Goal: Task Accomplishment & Management: Manage account settings

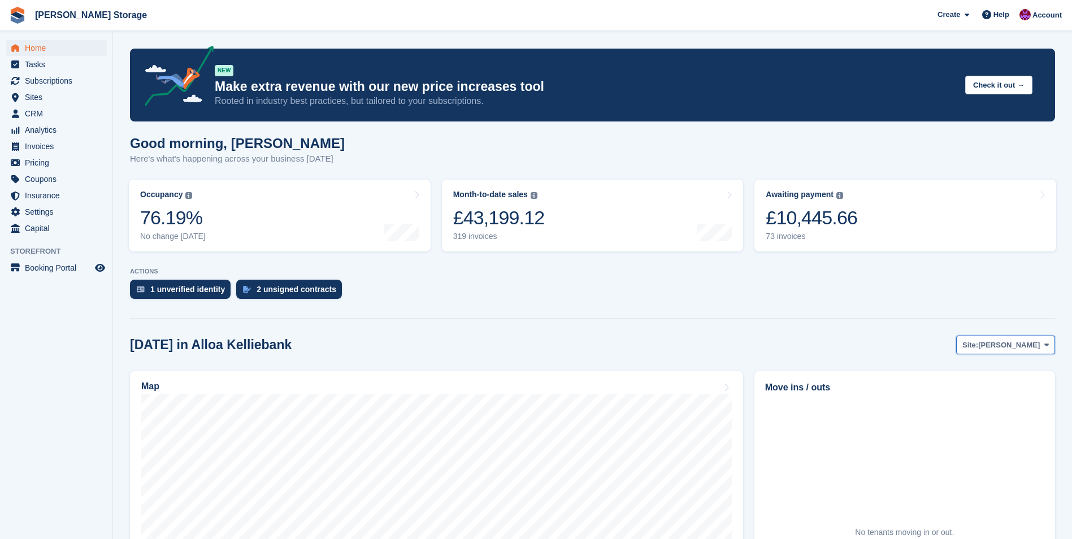
click at [998, 352] on button "Site: [PERSON_NAME]" at bounding box center [1005, 345] width 99 height 19
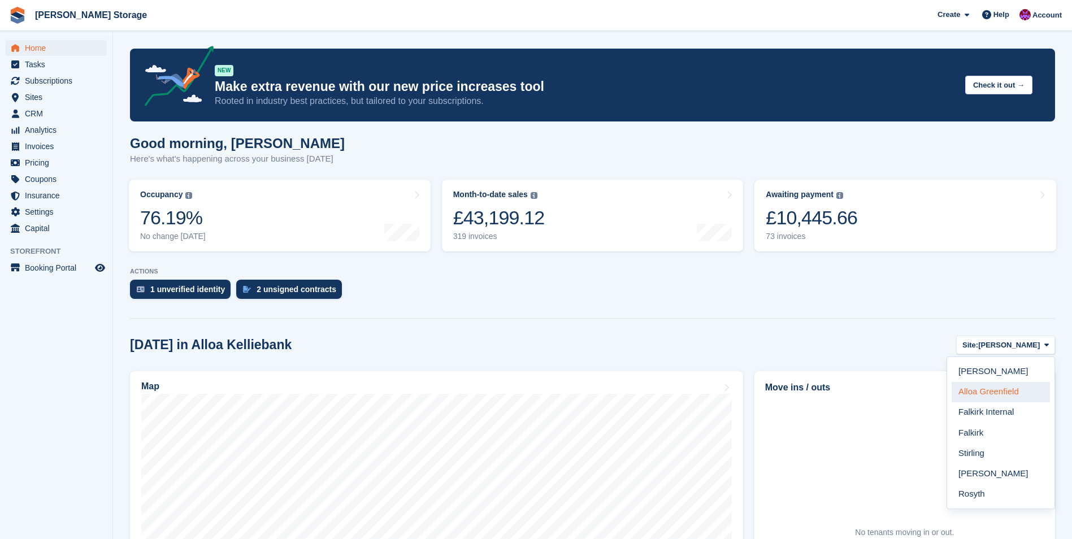
click at [996, 387] on link "Alloa Greenfield" at bounding box center [1001, 392] width 98 height 20
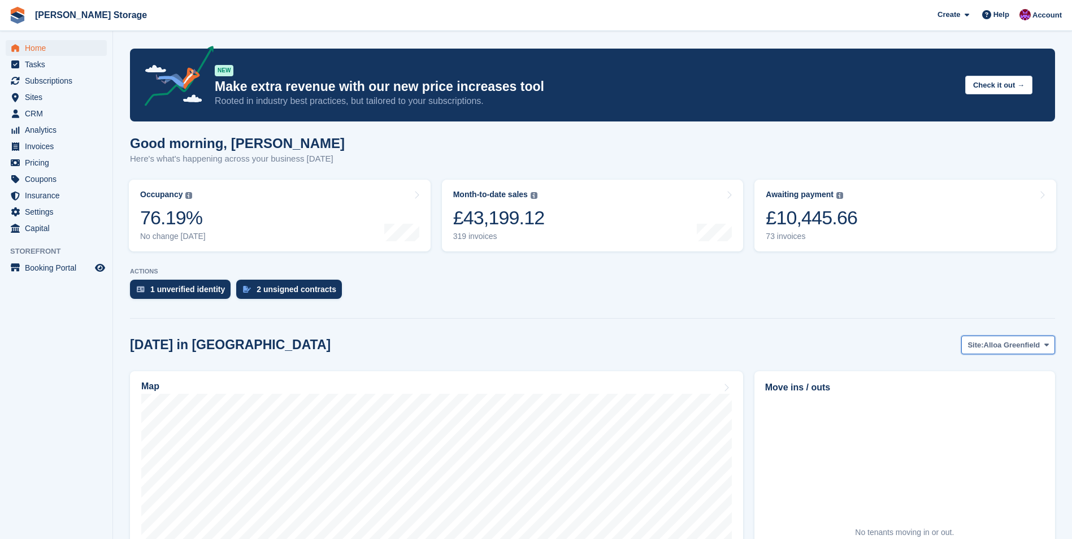
click at [992, 342] on span "Alloa Greenfield" at bounding box center [1012, 345] width 57 height 11
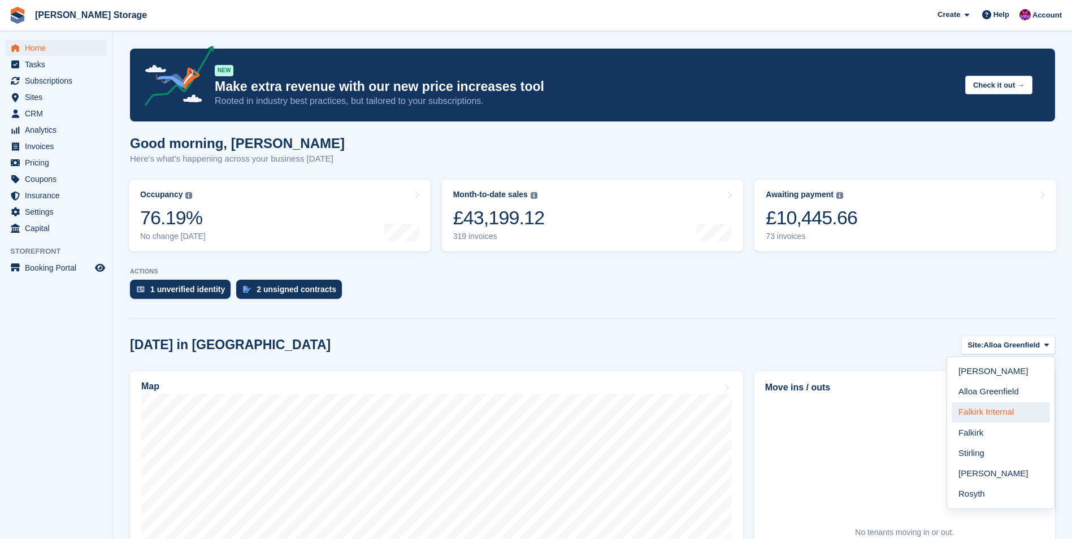
click at [982, 415] on link "Falkirk Internal" at bounding box center [1001, 412] width 98 height 20
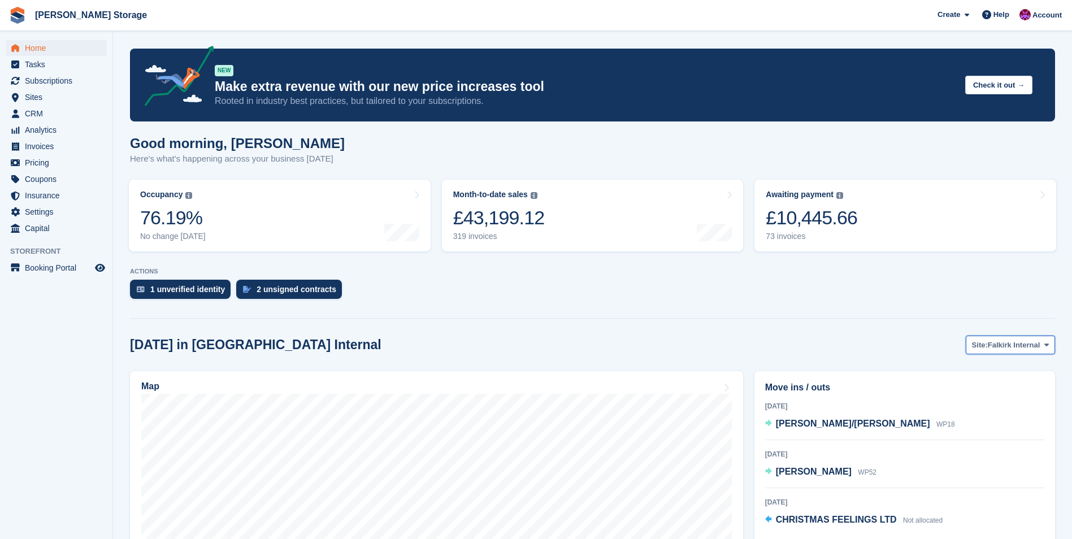
click at [992, 344] on span "Falkirk Internal" at bounding box center [1014, 345] width 52 height 11
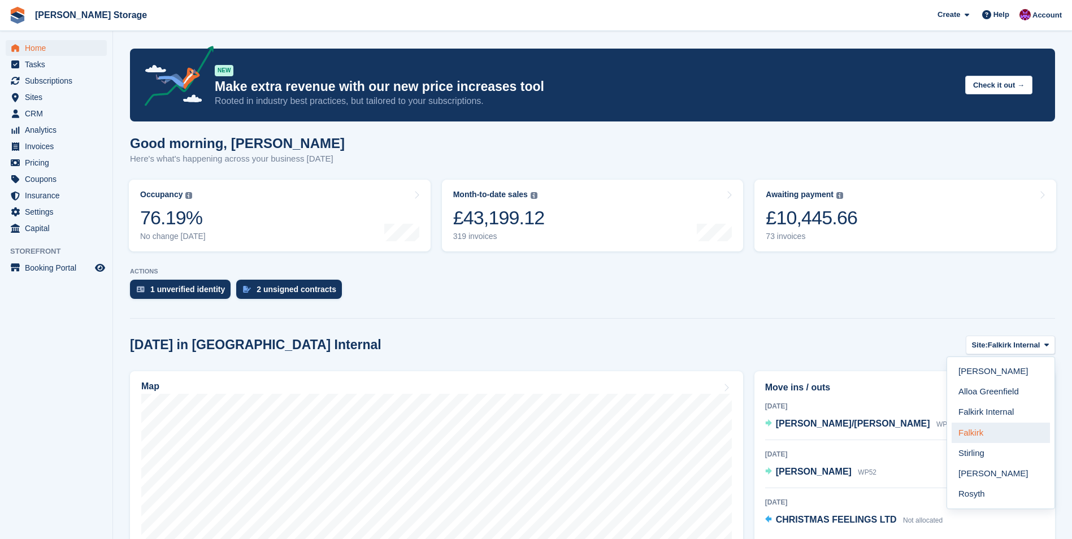
click at [979, 434] on link "Falkirk" at bounding box center [1001, 433] width 98 height 20
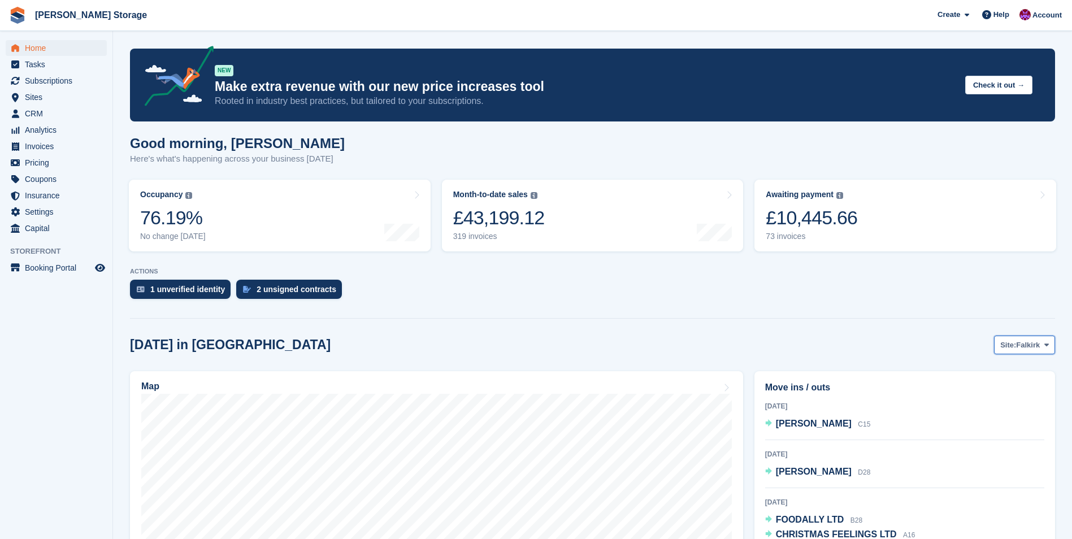
click at [1006, 344] on span "Site:" at bounding box center [1008, 345] width 16 height 11
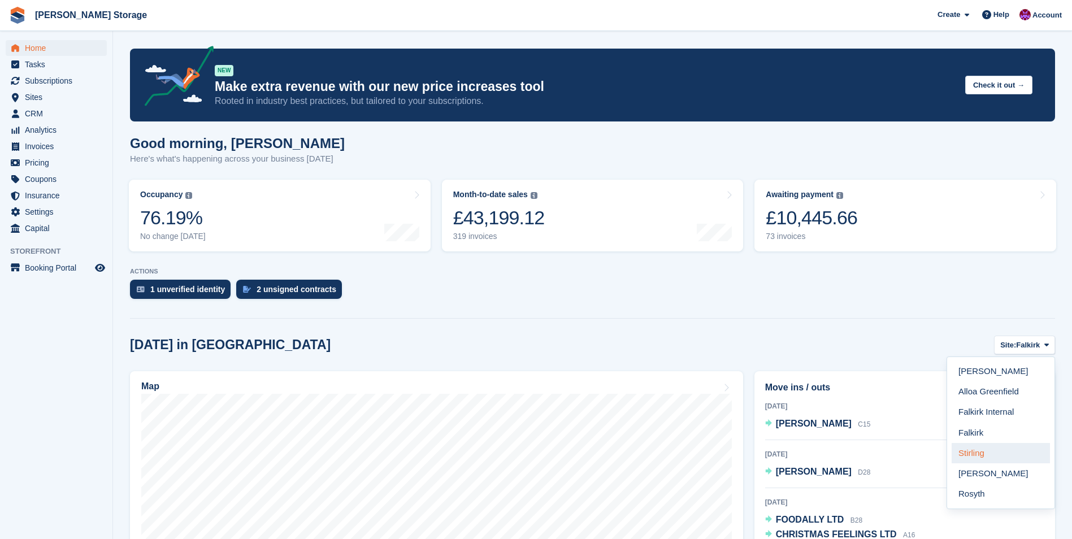
click at [992, 457] on link "Stirling" at bounding box center [1001, 453] width 98 height 20
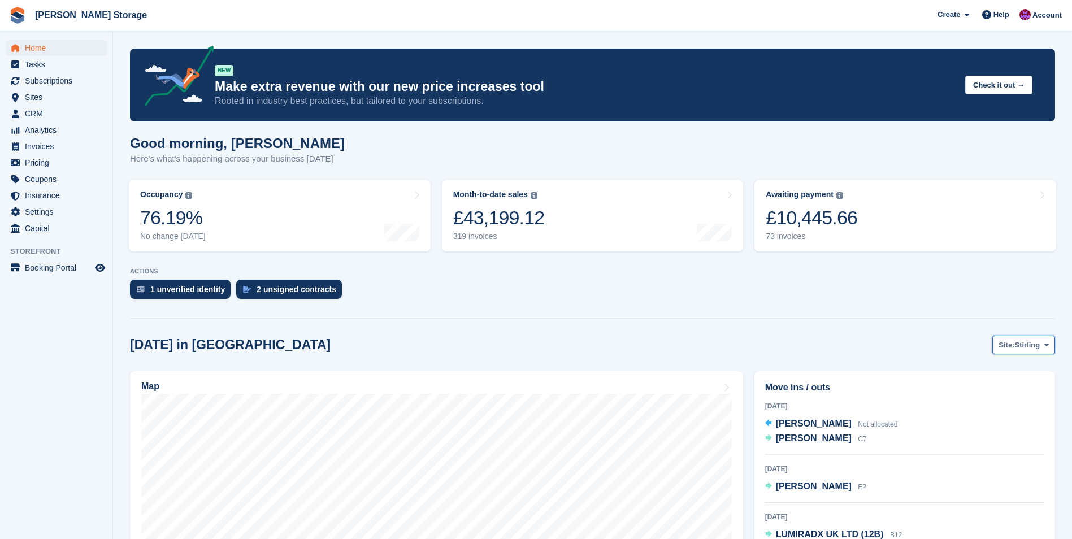
click at [1010, 346] on span "Site:" at bounding box center [1007, 345] width 16 height 11
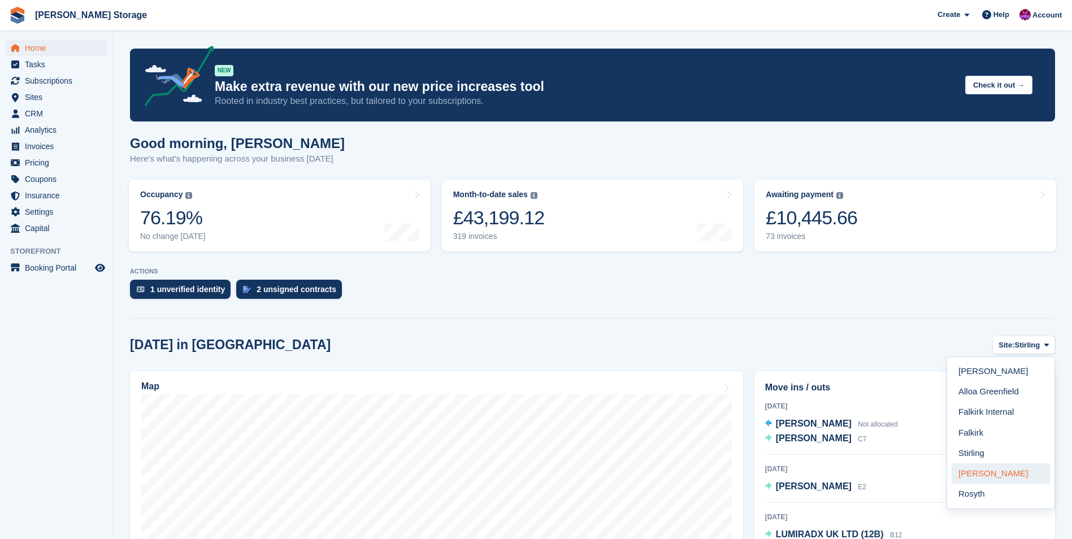
click at [980, 475] on link "[PERSON_NAME]" at bounding box center [1001, 473] width 98 height 20
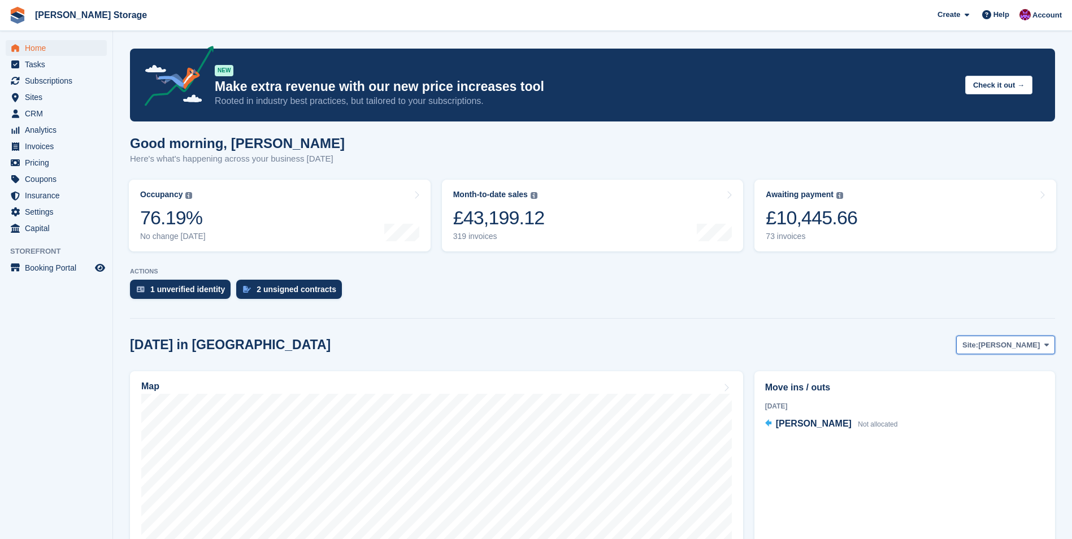
click at [1019, 341] on span "[PERSON_NAME]" at bounding box center [1009, 345] width 62 height 11
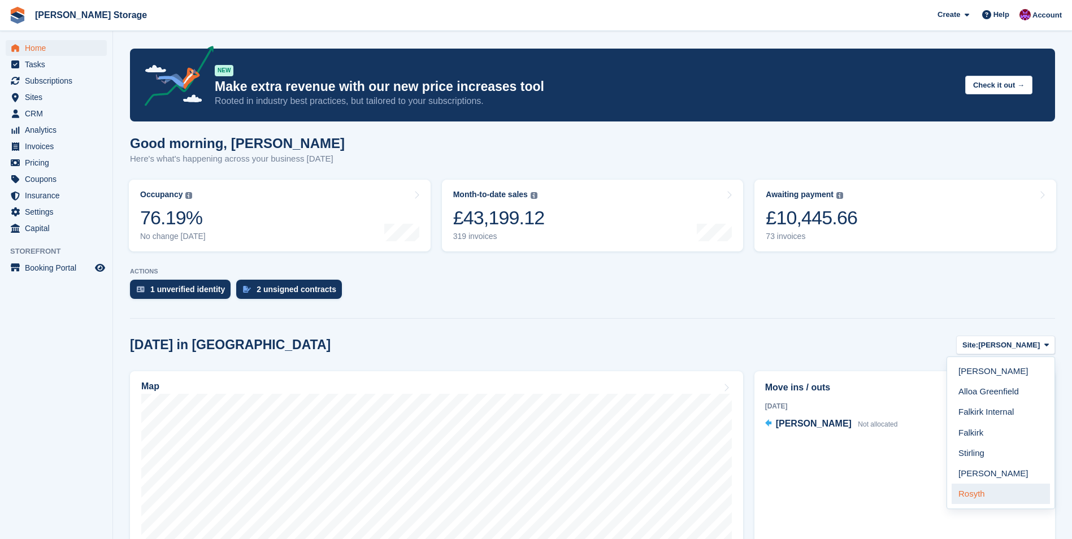
click at [973, 490] on link "Rosyth" at bounding box center [1001, 494] width 98 height 20
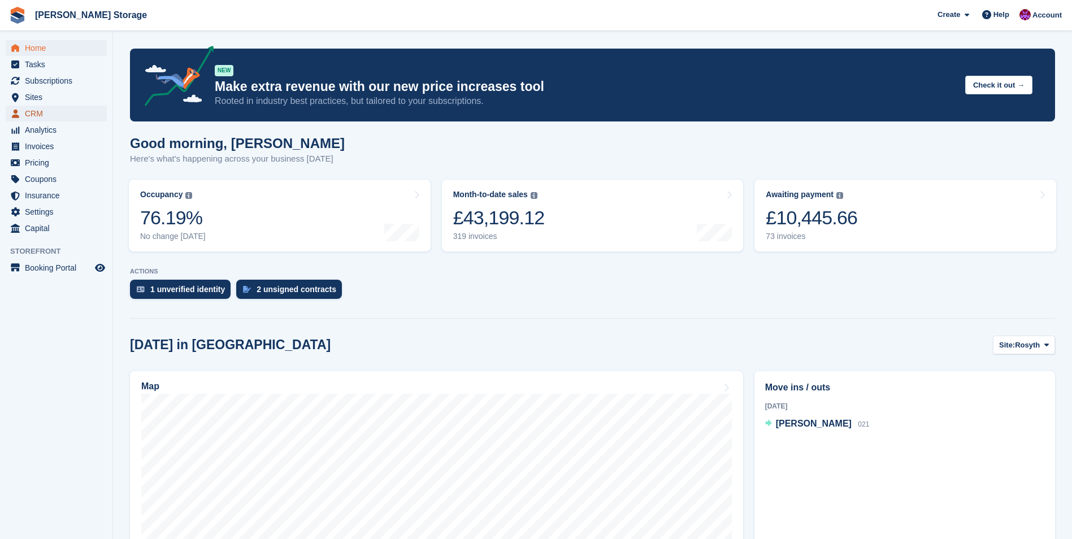
click at [27, 112] on span "CRM" at bounding box center [59, 114] width 68 height 16
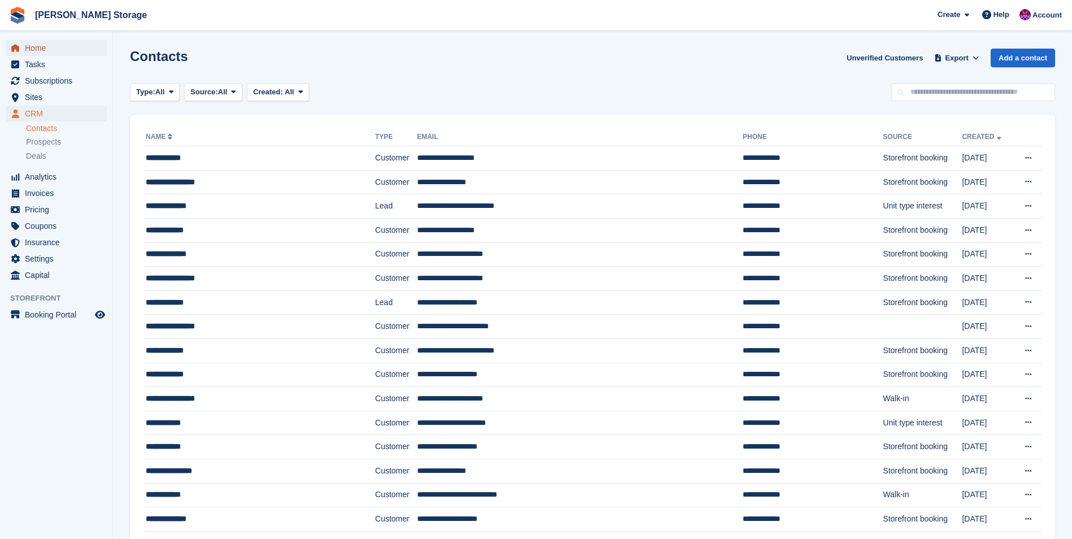
click at [37, 41] on span "Home" at bounding box center [59, 48] width 68 height 16
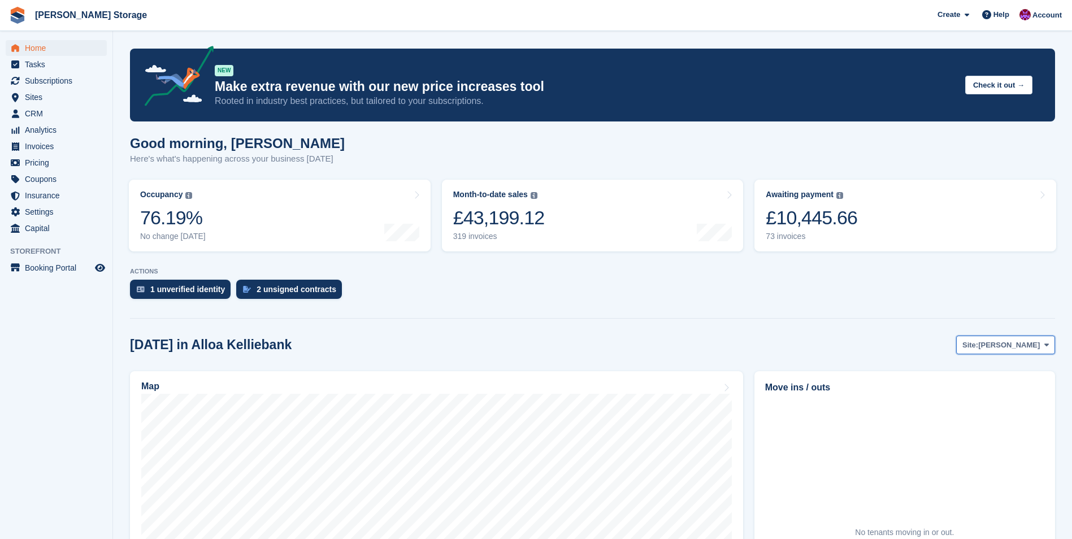
click at [1016, 349] on span "Alloa Kelliebank" at bounding box center [1009, 345] width 62 height 11
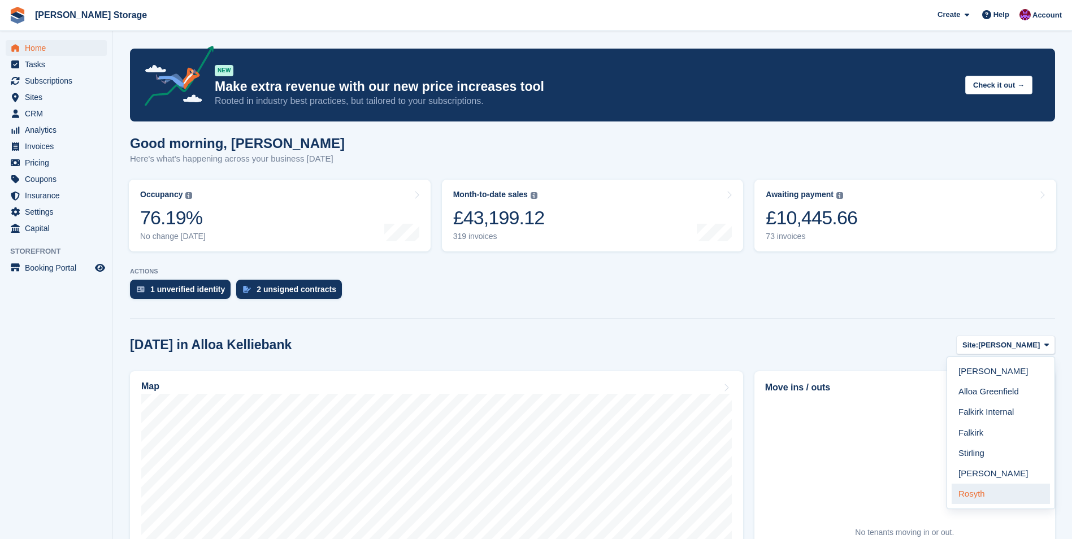
click at [969, 493] on link "Rosyth" at bounding box center [1001, 494] width 98 height 20
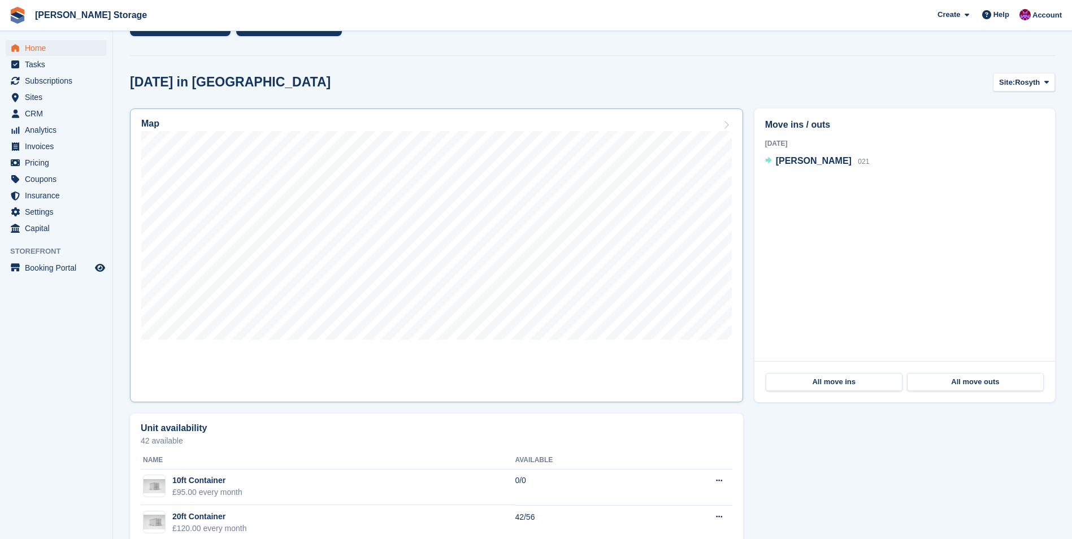
scroll to position [283, 0]
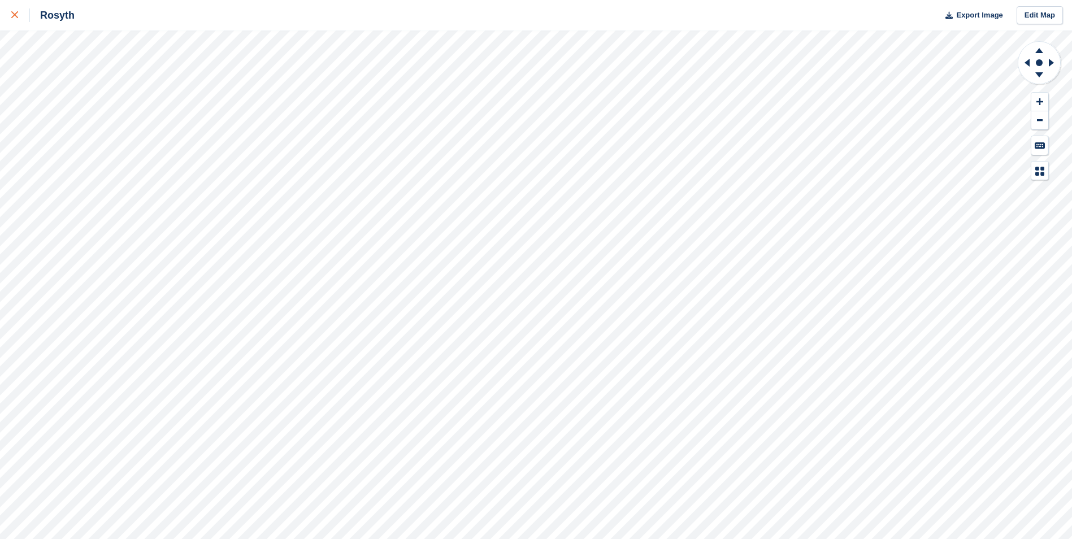
click at [10, 13] on link at bounding box center [15, 15] width 30 height 31
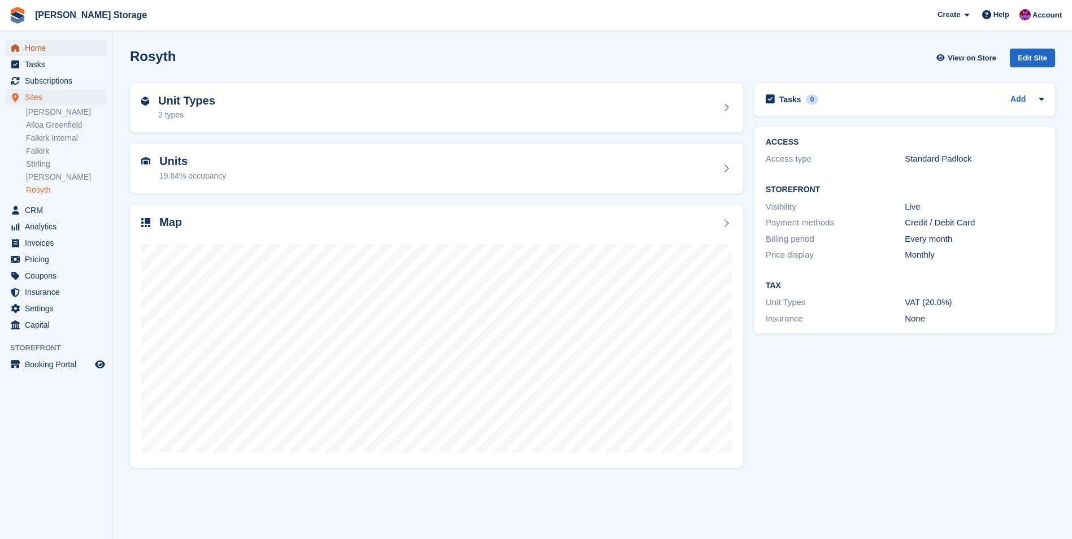
click at [32, 47] on span "Home" at bounding box center [59, 48] width 68 height 16
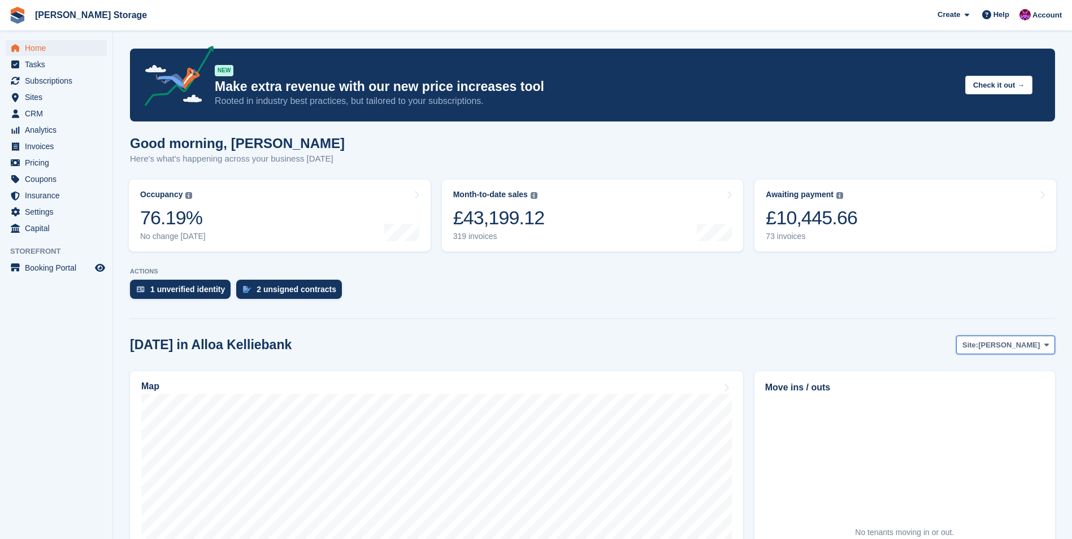
click at [1028, 353] on button "Site: Alloa Kelliebank" at bounding box center [1005, 345] width 99 height 19
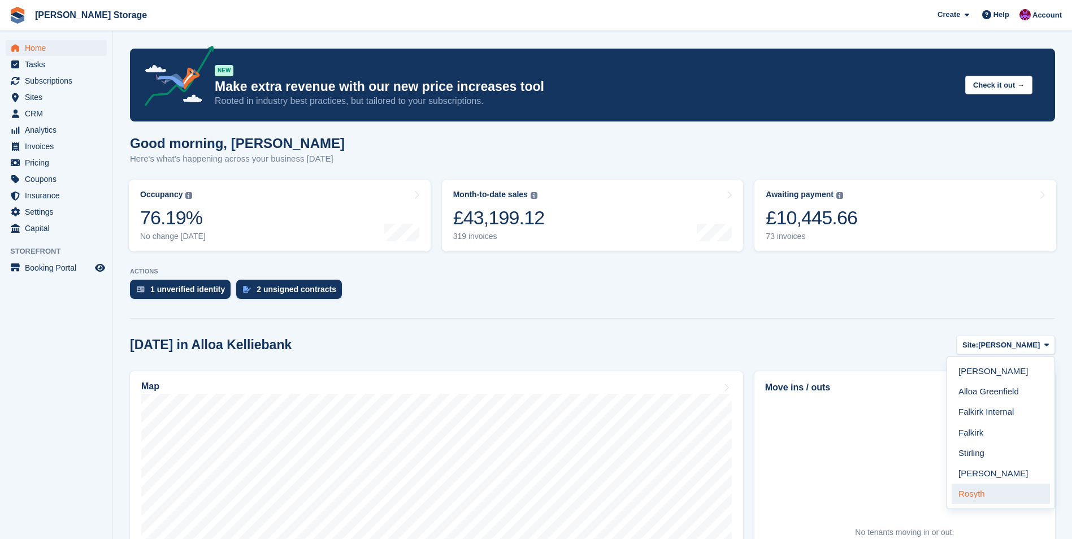
click at [978, 498] on link "Rosyth" at bounding box center [1001, 494] width 98 height 20
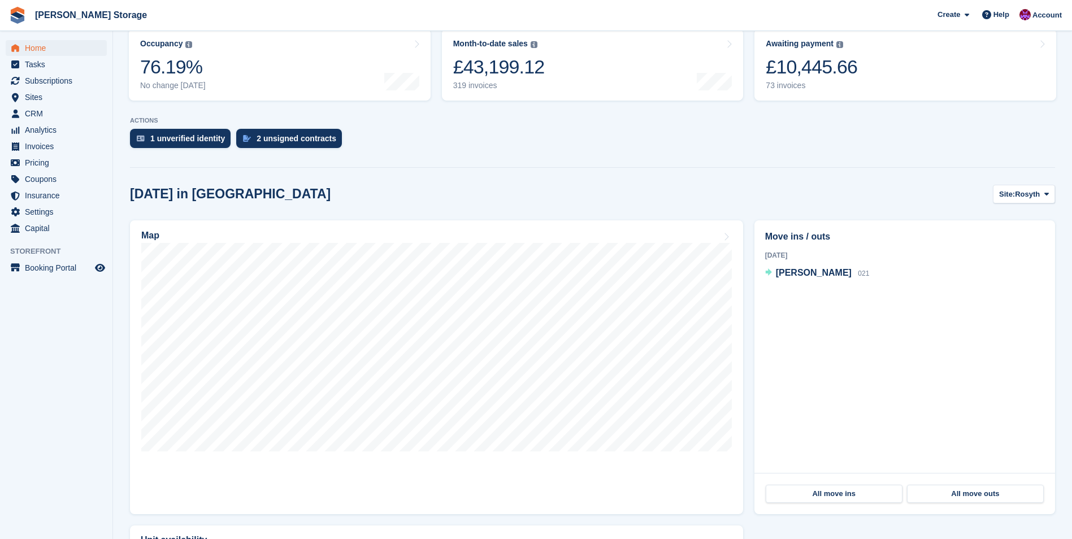
scroll to position [170, 0]
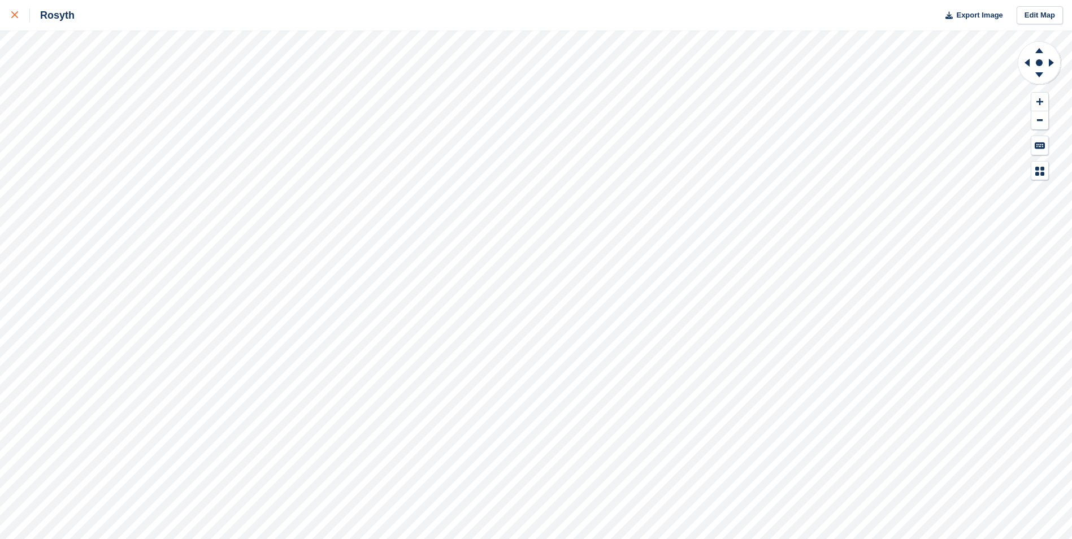
click at [12, 18] on icon at bounding box center [14, 14] width 7 height 7
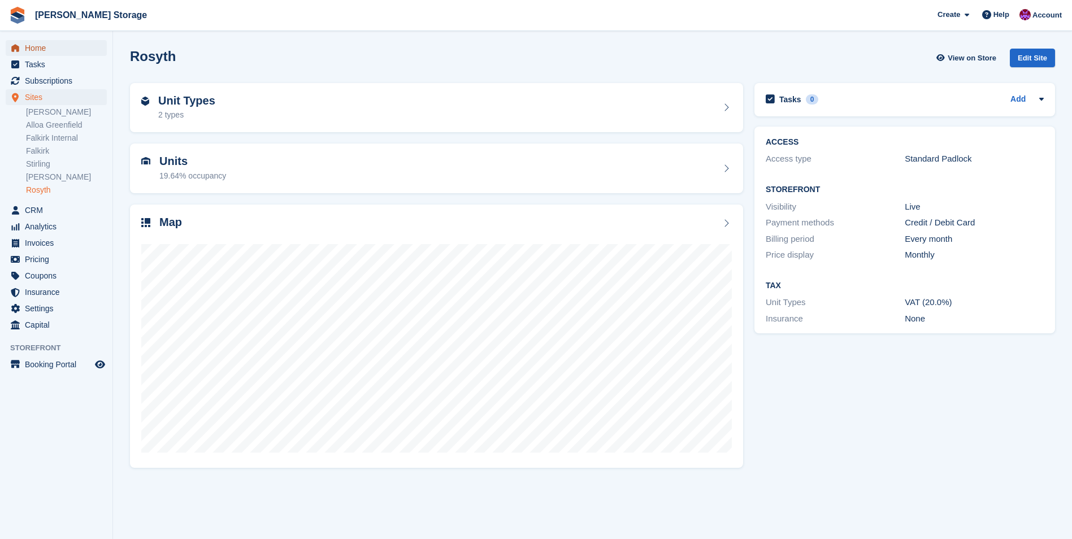
click at [32, 45] on span "Home" at bounding box center [59, 48] width 68 height 16
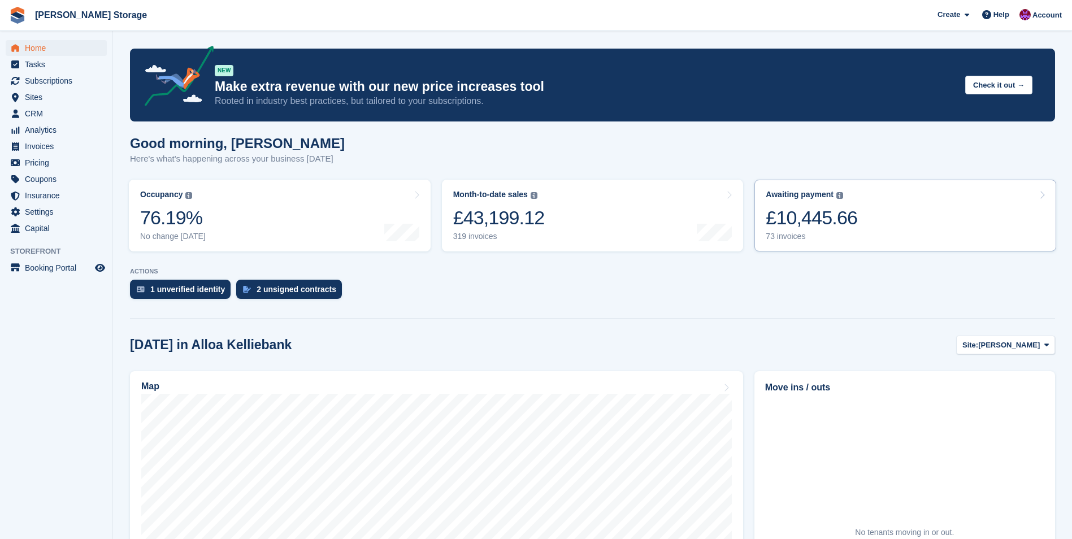
click at [871, 215] on link "Awaiting payment The total outstanding balance on all open invoices. £10,445.66…" at bounding box center [905, 216] width 302 height 72
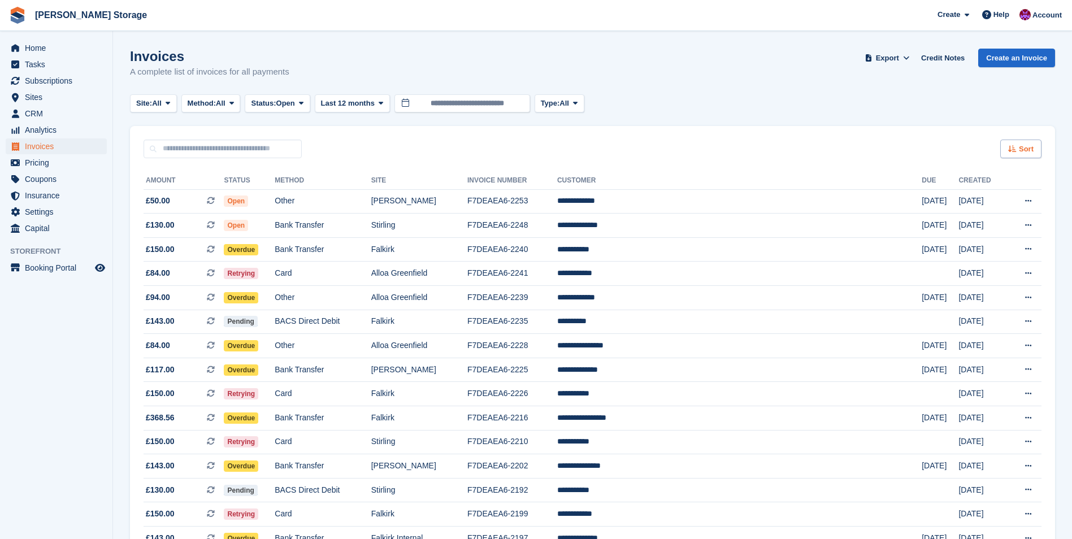
click at [1021, 151] on span "Sort" at bounding box center [1026, 149] width 15 height 11
click at [1002, 224] on span "Created (oldest first)" at bounding box center [987, 224] width 77 height 9
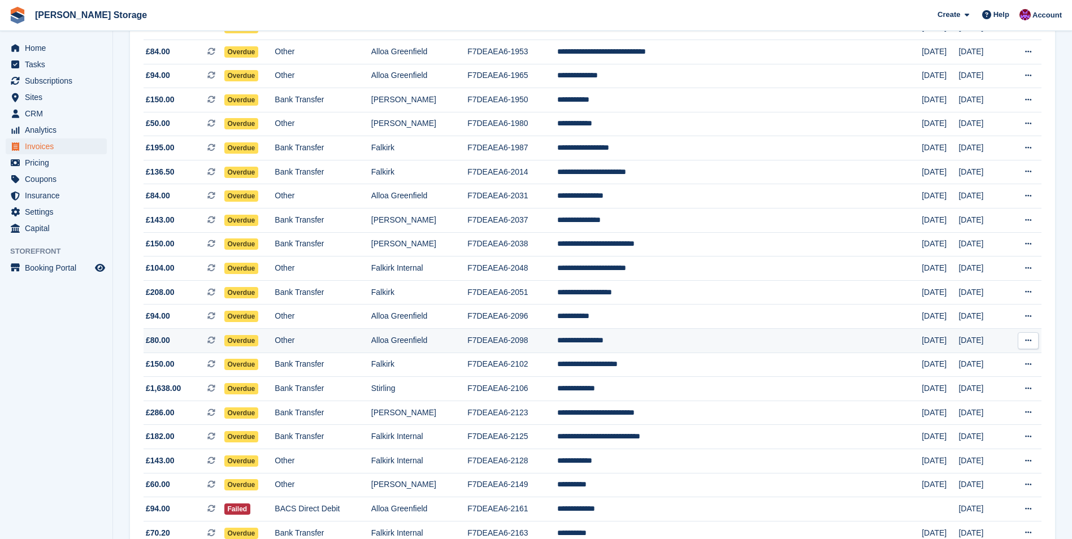
scroll to position [910, 0]
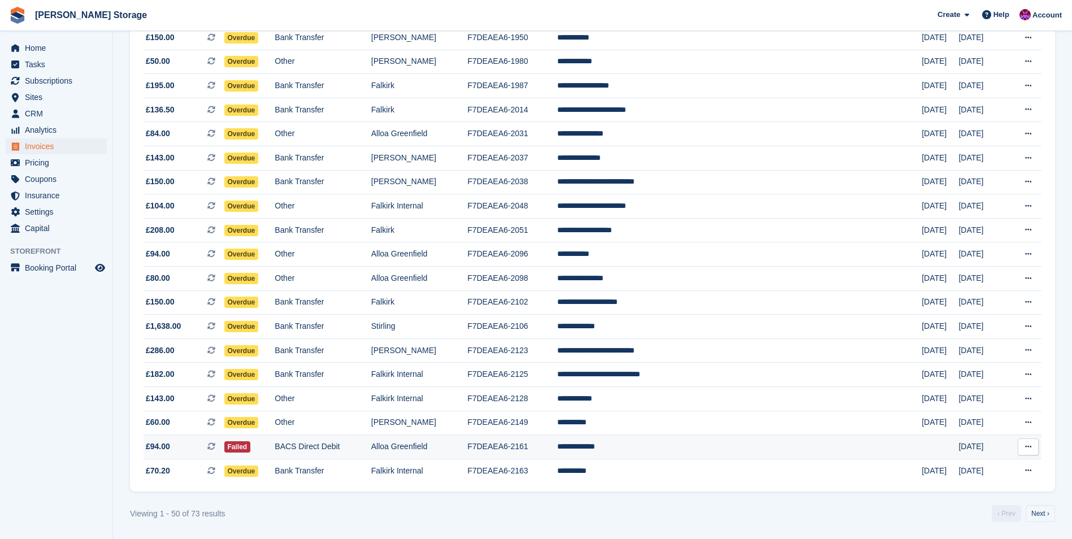
click at [650, 449] on td "**********" at bounding box center [739, 447] width 364 height 24
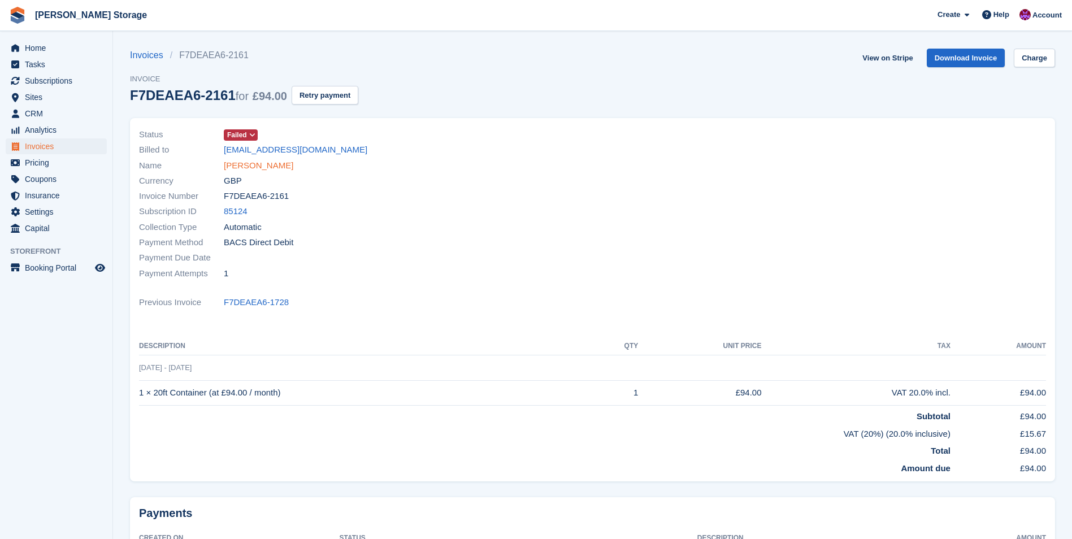
click at [264, 167] on link "Fraser Dickie" at bounding box center [259, 165] width 70 height 13
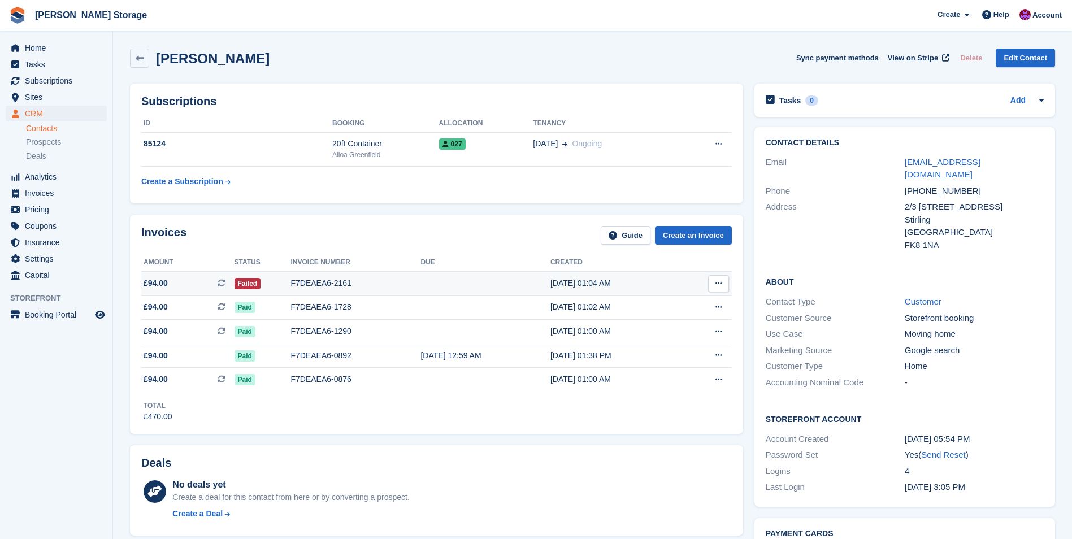
click at [423, 279] on td at bounding box center [484, 283] width 129 height 24
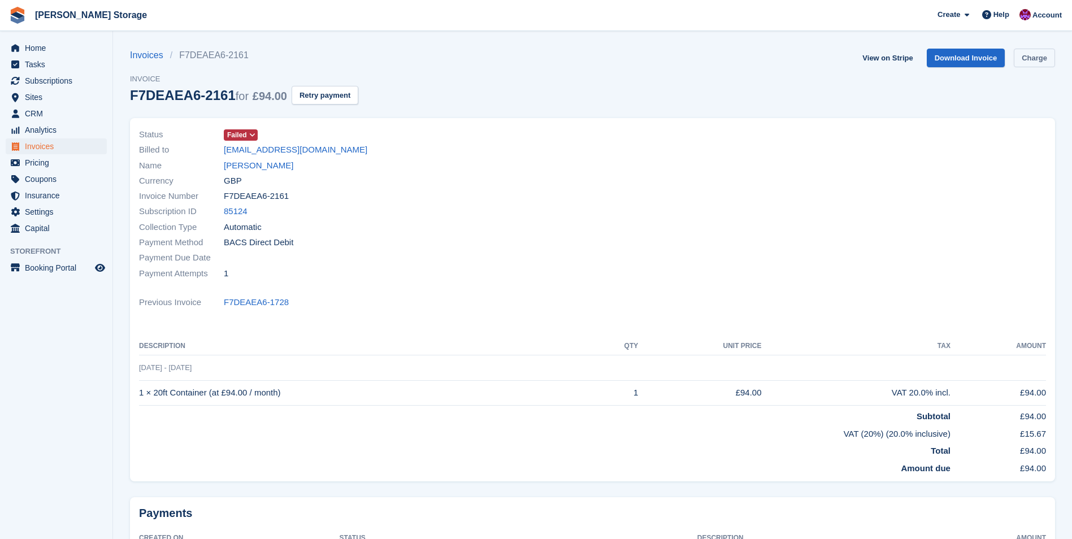
click at [1030, 53] on link "Charge" at bounding box center [1034, 58] width 41 height 19
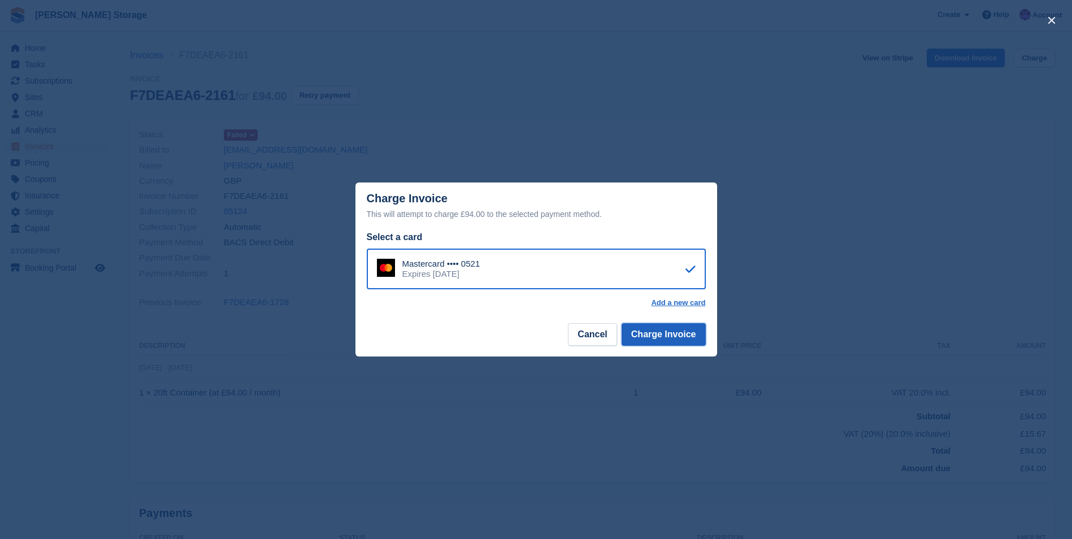
click at [654, 337] on button "Charge Invoice" at bounding box center [664, 334] width 84 height 23
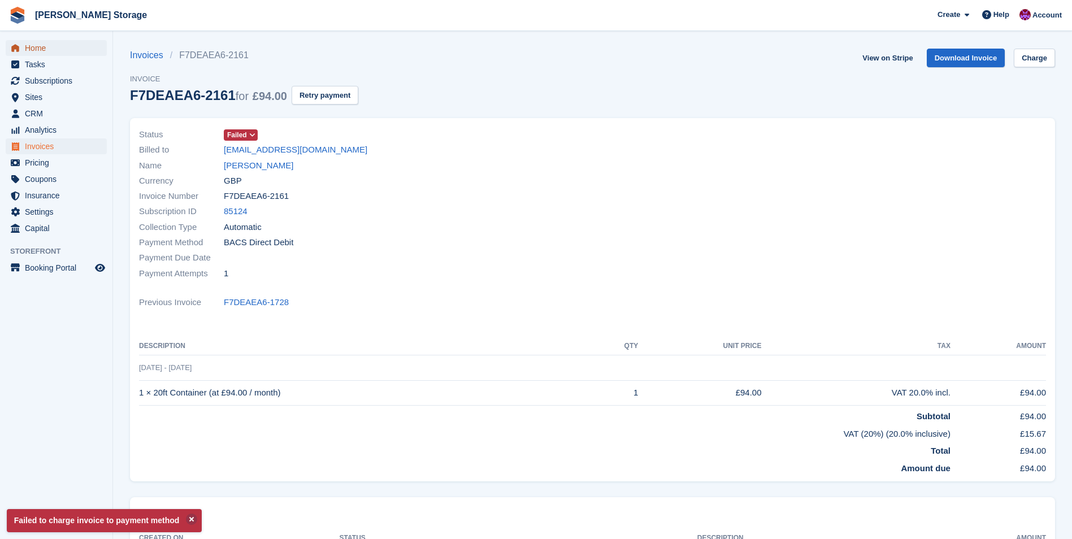
click at [32, 50] on span "Home" at bounding box center [59, 48] width 68 height 16
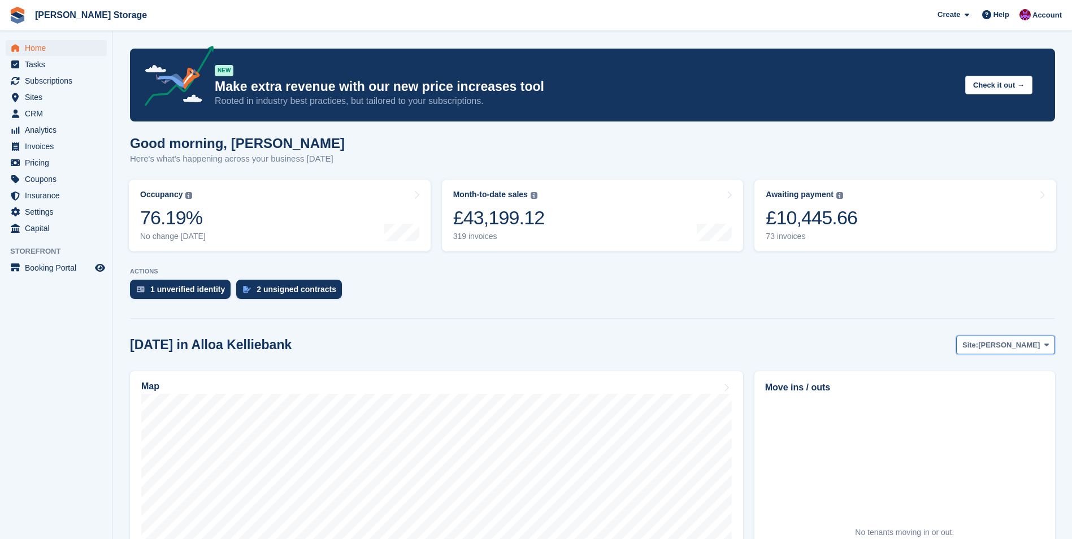
click at [1024, 347] on span "[PERSON_NAME]" at bounding box center [1009, 345] width 62 height 11
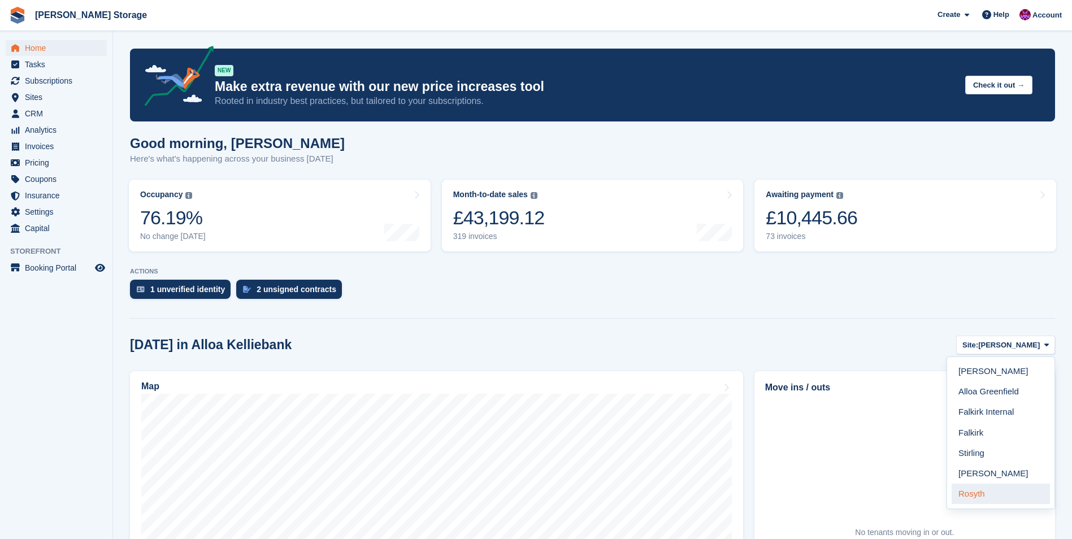
click at [1001, 487] on link "Rosyth" at bounding box center [1001, 494] width 98 height 20
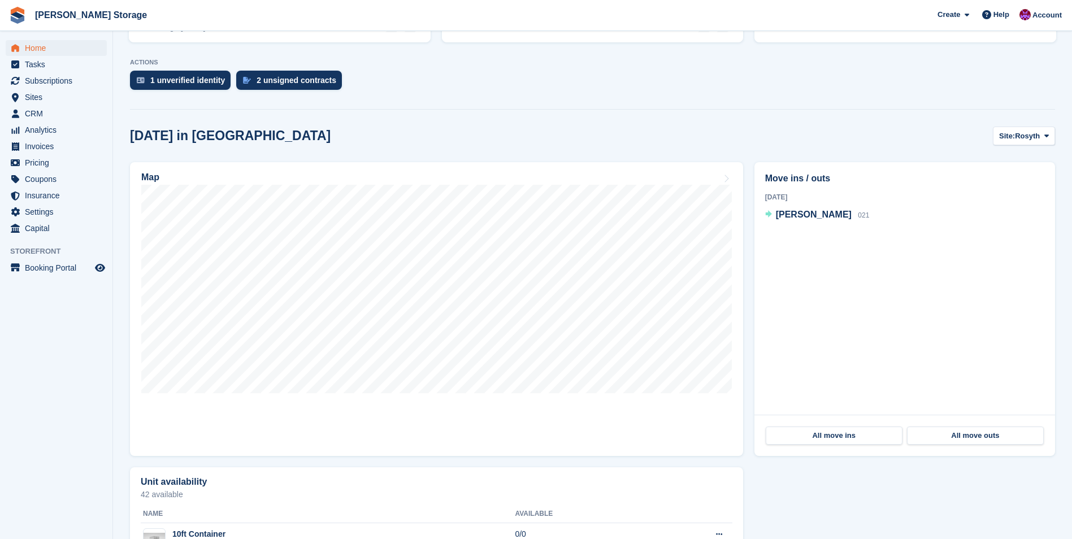
scroll to position [283, 0]
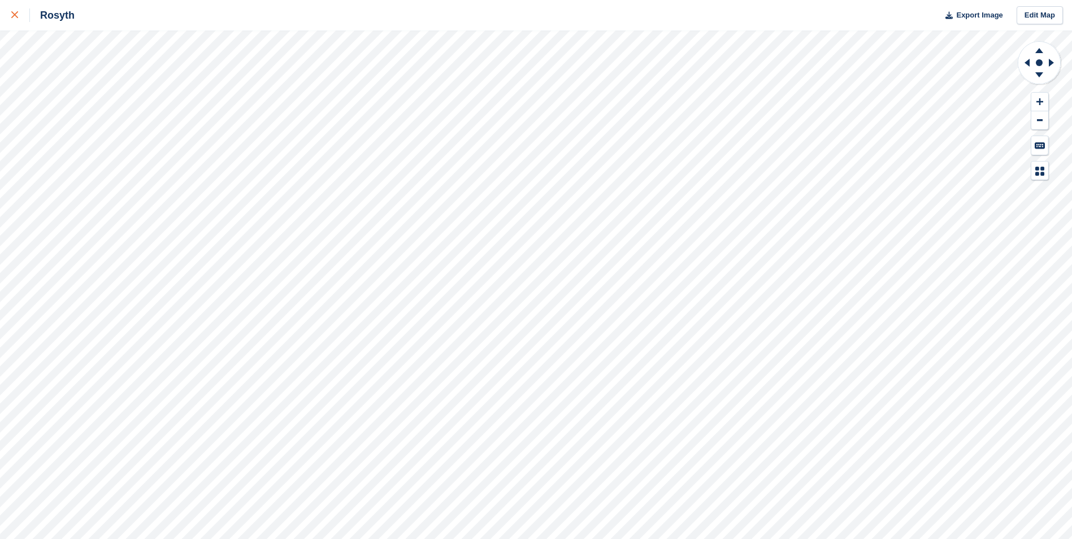
click at [12, 16] on icon at bounding box center [14, 14] width 7 height 7
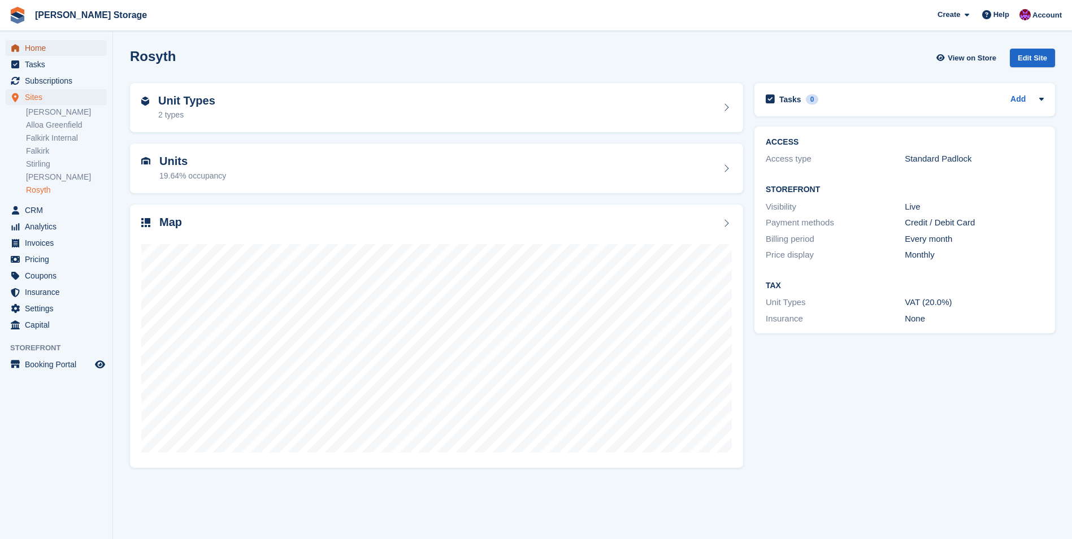
click at [33, 47] on span "Home" at bounding box center [59, 48] width 68 height 16
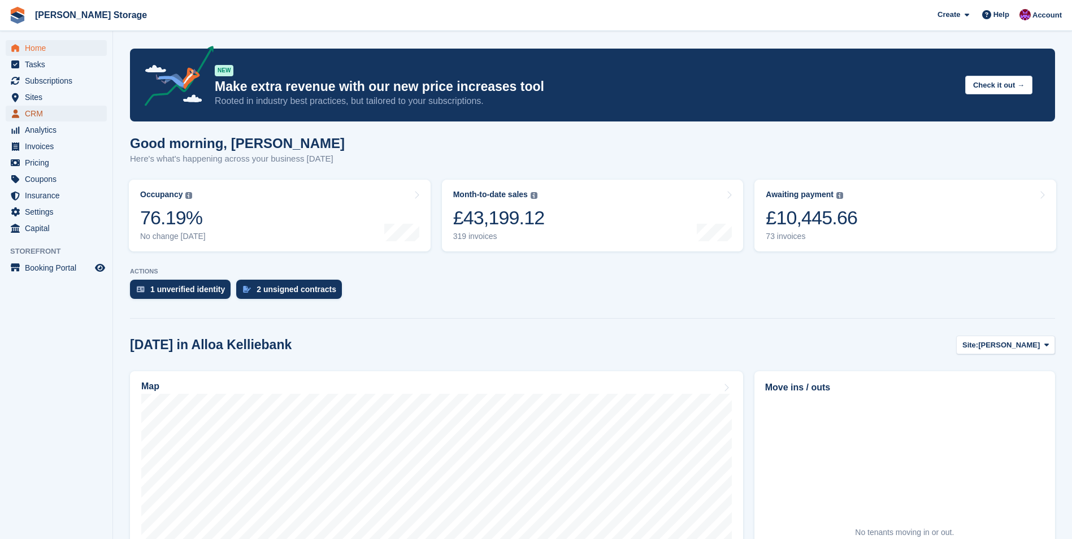
click at [24, 116] on link "CRM" at bounding box center [56, 114] width 101 height 16
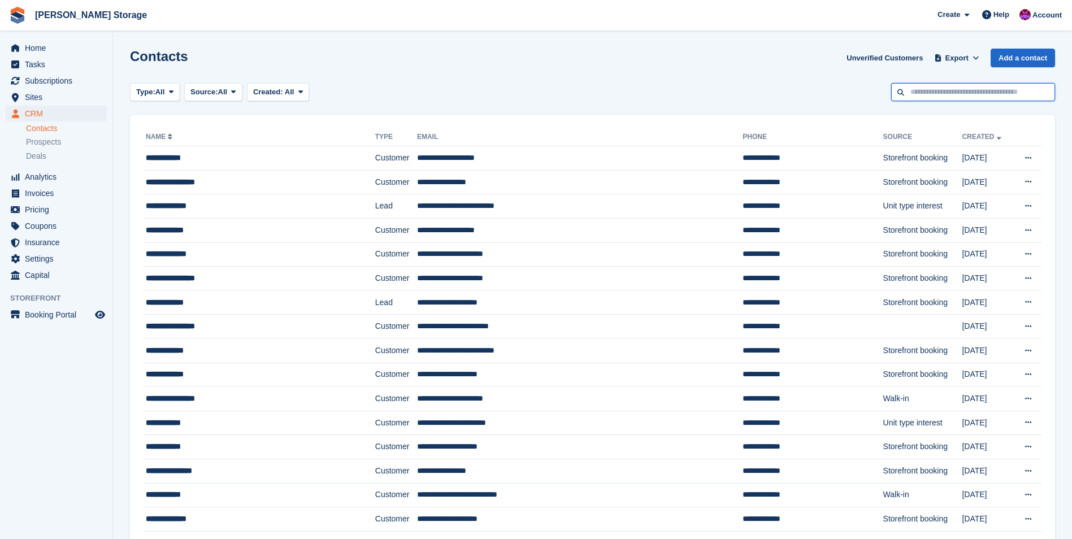
click at [925, 91] on input "text" at bounding box center [973, 92] width 164 height 19
type input "******"
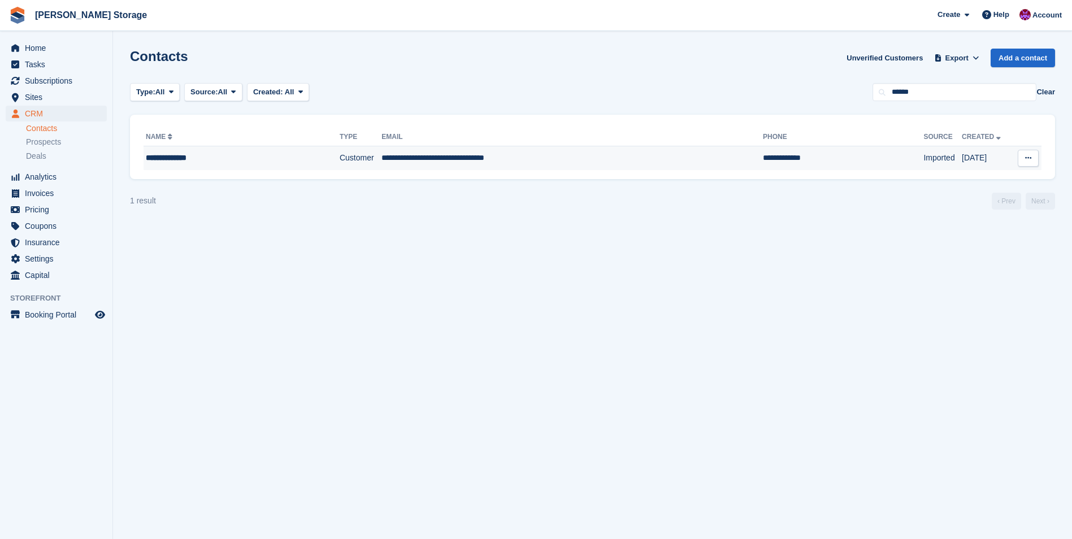
click at [584, 163] on td "**********" at bounding box center [571, 158] width 381 height 24
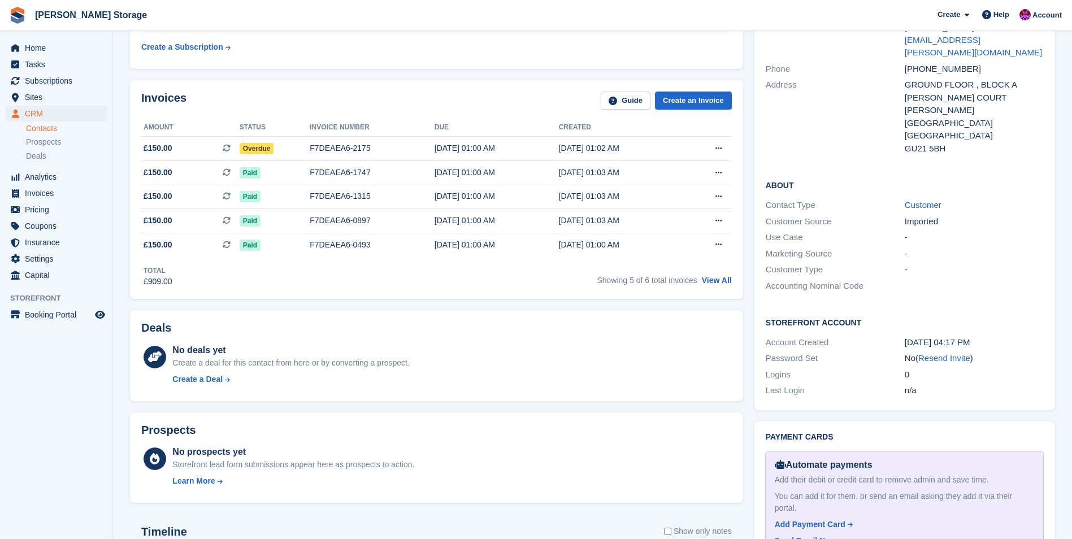
scroll to position [283, 0]
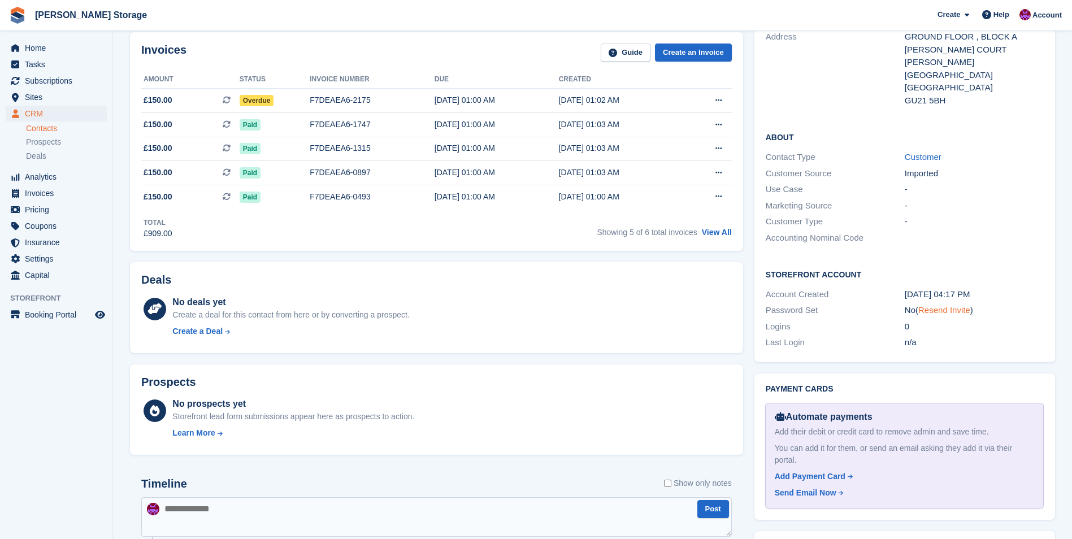
click at [947, 305] on link "Resend Invite" at bounding box center [944, 310] width 52 height 10
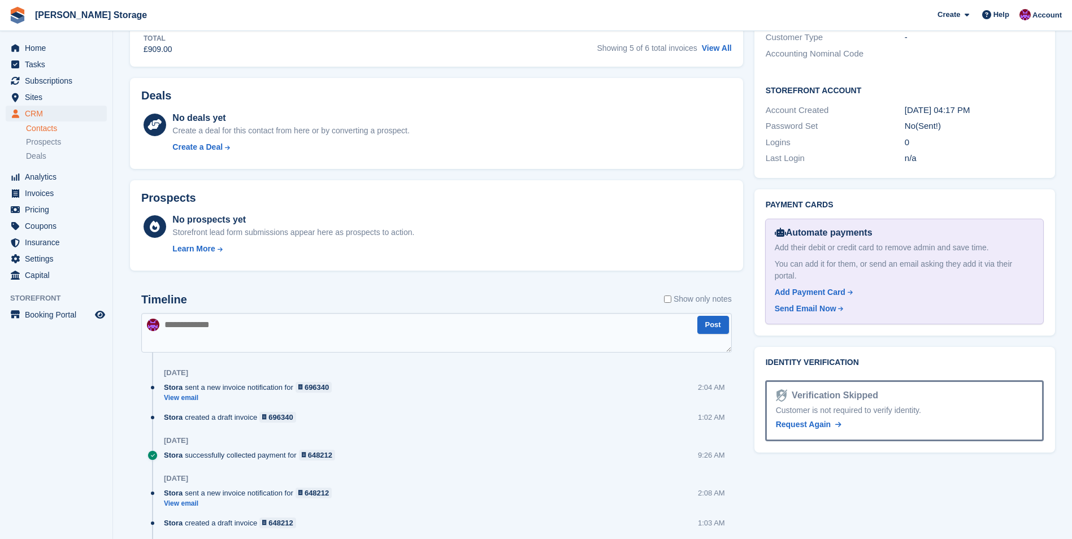
scroll to position [565, 0]
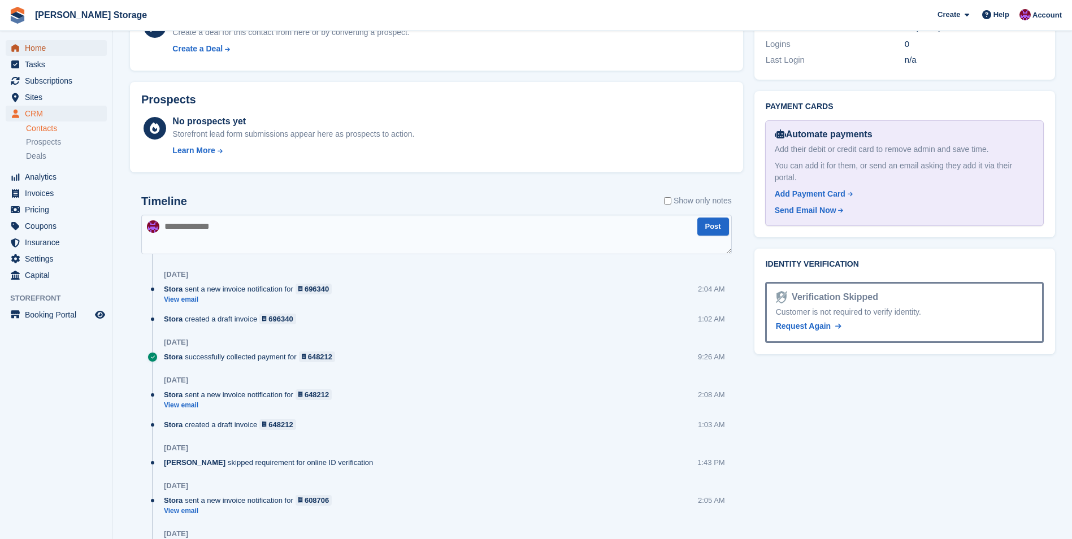
click at [46, 51] on span "Home" at bounding box center [59, 48] width 68 height 16
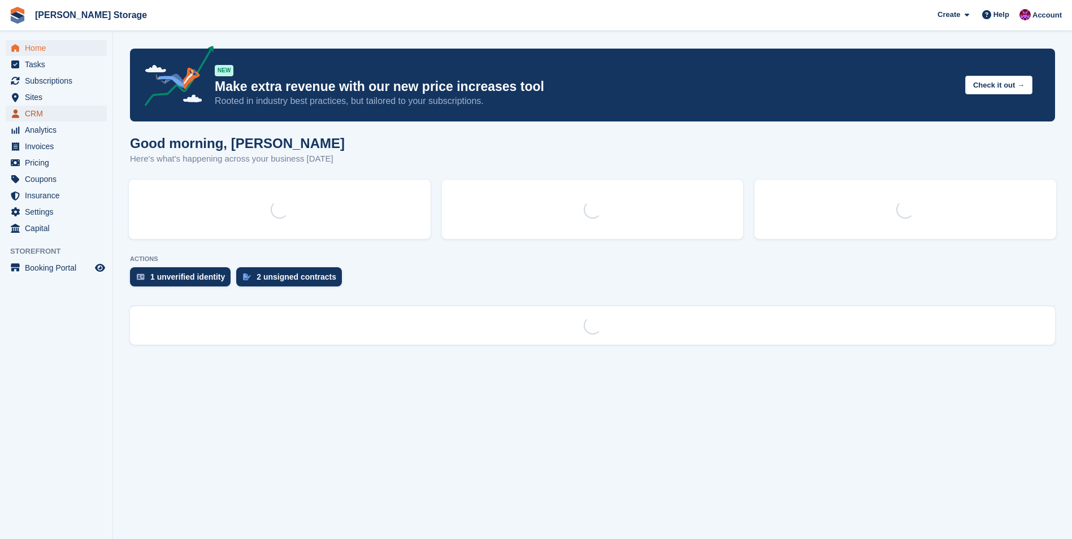
click at [35, 111] on span "CRM" at bounding box center [59, 114] width 68 height 16
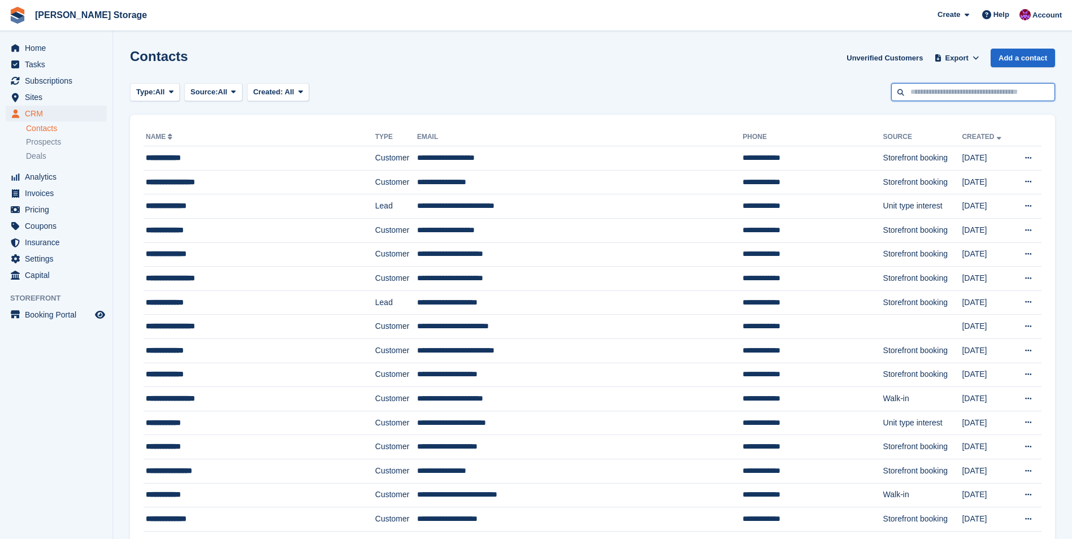
click at [921, 90] on input "text" at bounding box center [973, 92] width 164 height 19
type input "***"
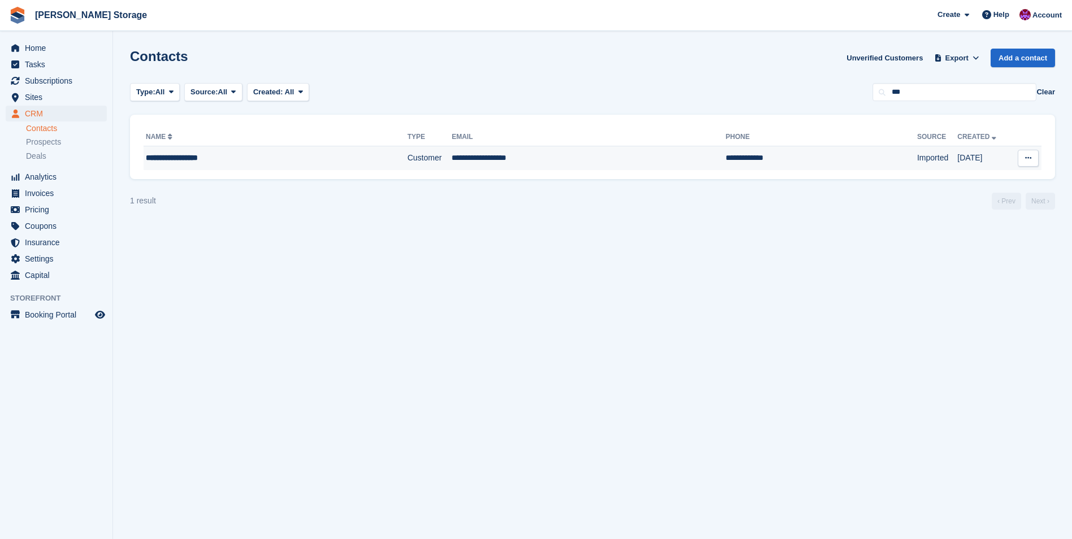
drag, startPoint x: 433, startPoint y: 155, endPoint x: 403, endPoint y: 160, distance: 30.3
click at [407, 160] on td "Customer" at bounding box center [429, 158] width 44 height 24
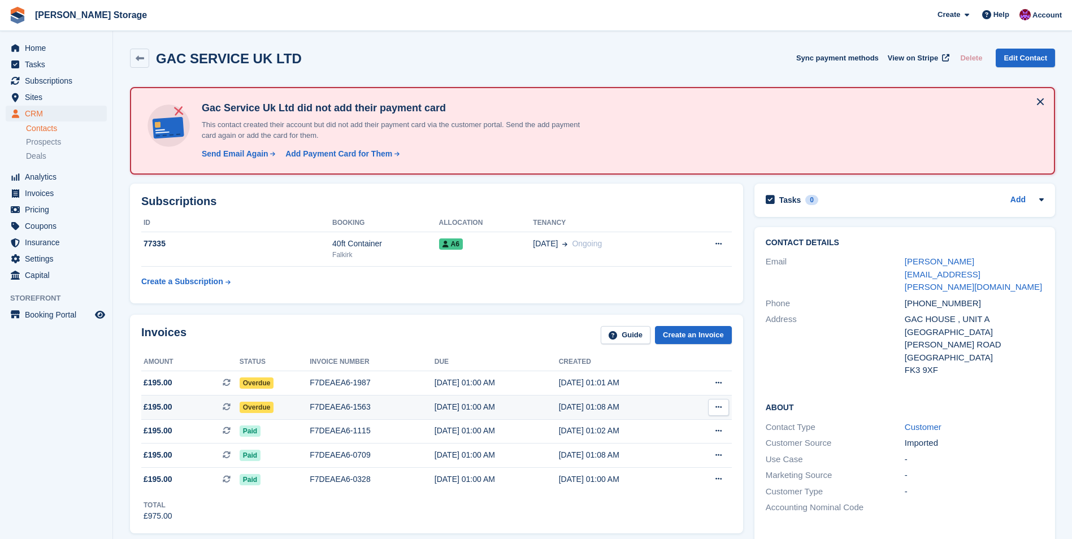
click at [256, 404] on span "Overdue" at bounding box center [257, 407] width 34 height 11
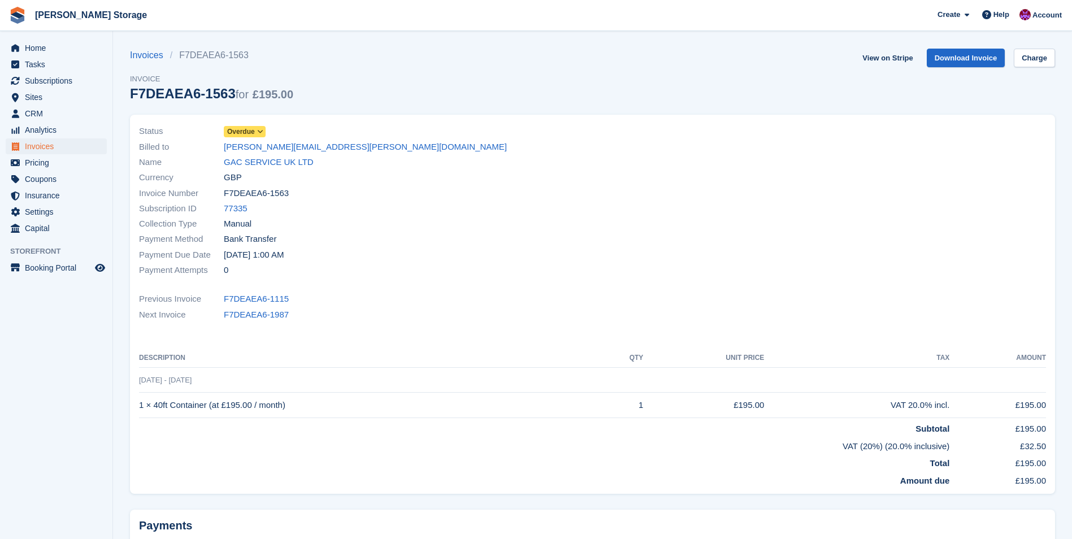
click at [260, 133] on icon at bounding box center [260, 131] width 6 height 7
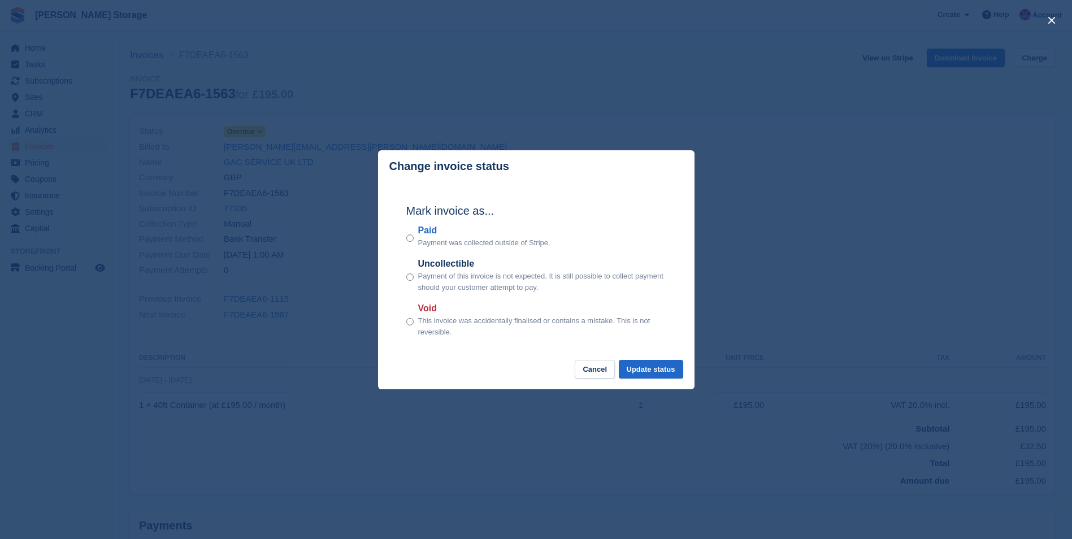
click at [414, 238] on div "Paid Payment was collected outside of Stripe." at bounding box center [536, 236] width 260 height 25
click at [637, 365] on button "Update status" at bounding box center [651, 369] width 64 height 19
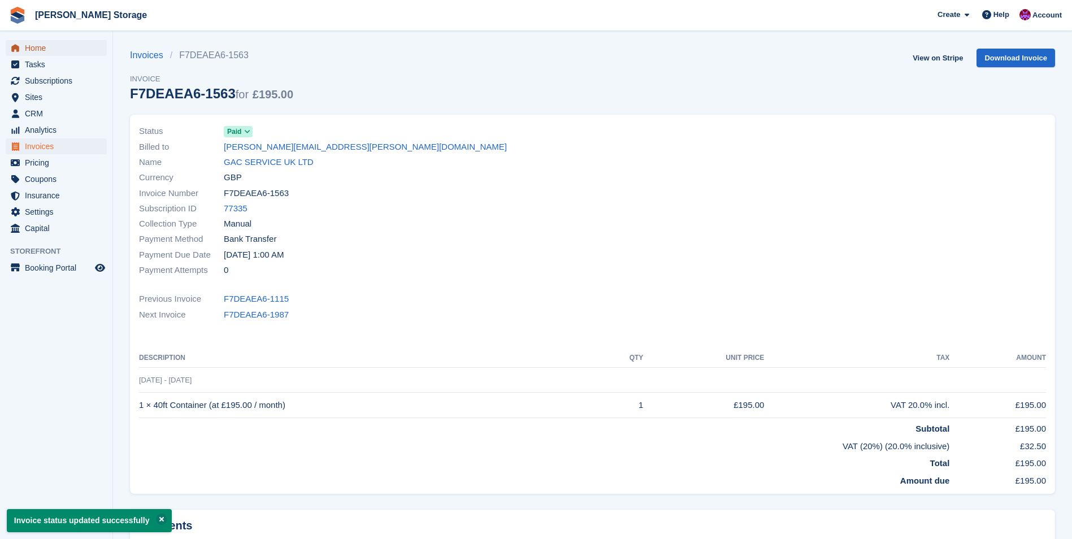
click at [47, 47] on span "Home" at bounding box center [59, 48] width 68 height 16
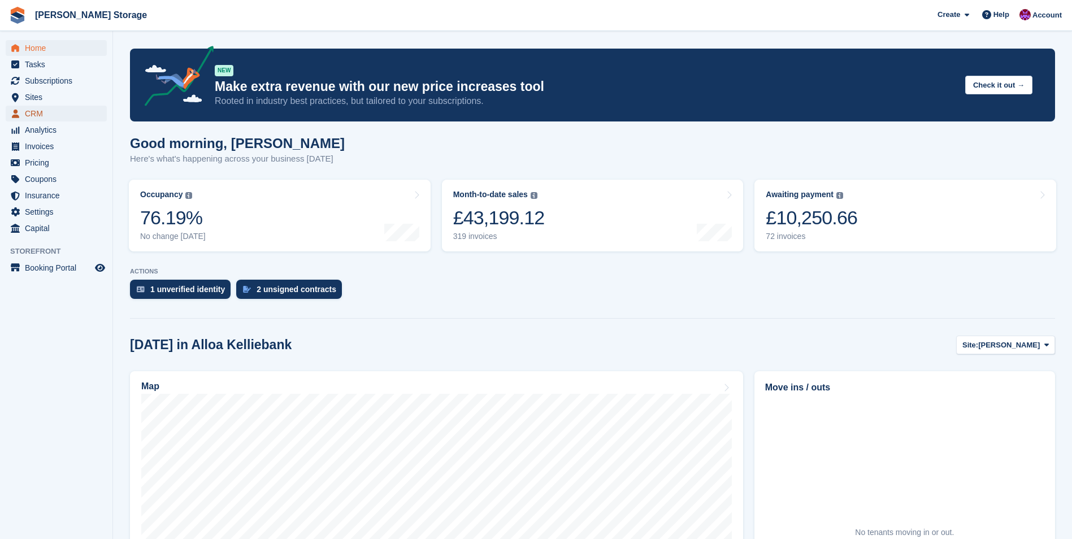
click at [39, 116] on span "CRM" at bounding box center [59, 114] width 68 height 16
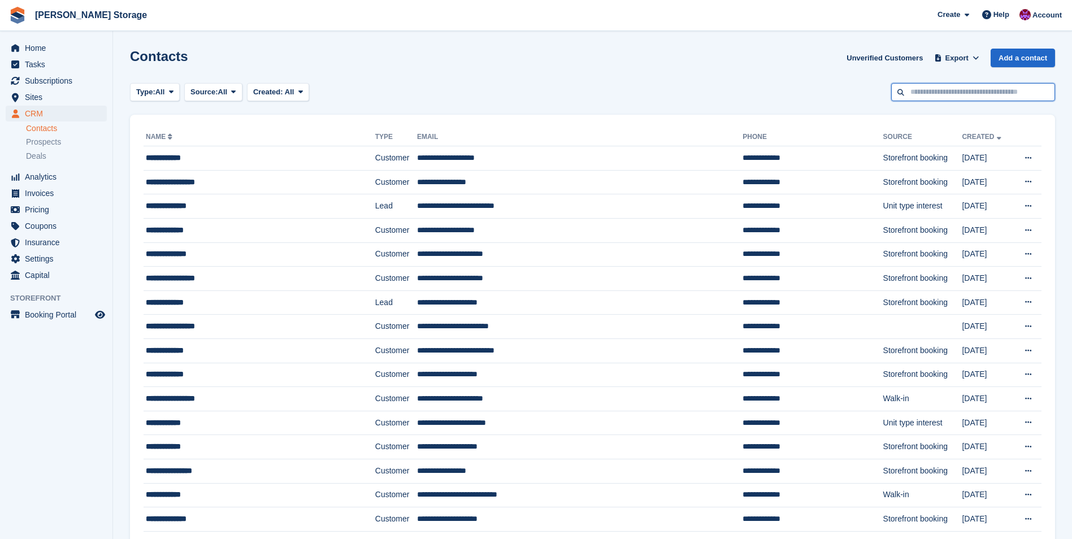
click at [931, 86] on input "text" at bounding box center [973, 92] width 164 height 19
type input "******"
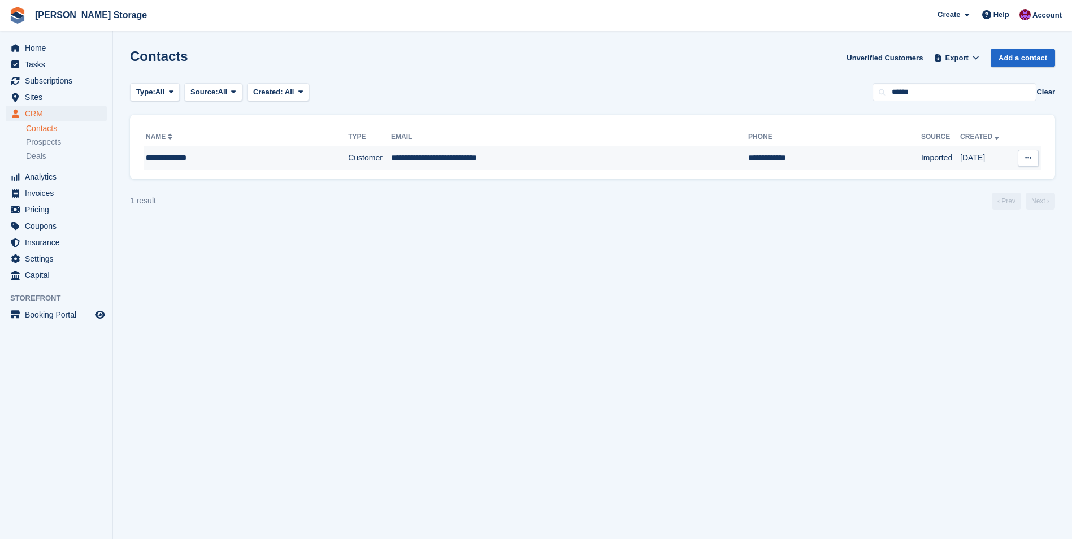
click at [447, 159] on td "**********" at bounding box center [569, 158] width 357 height 24
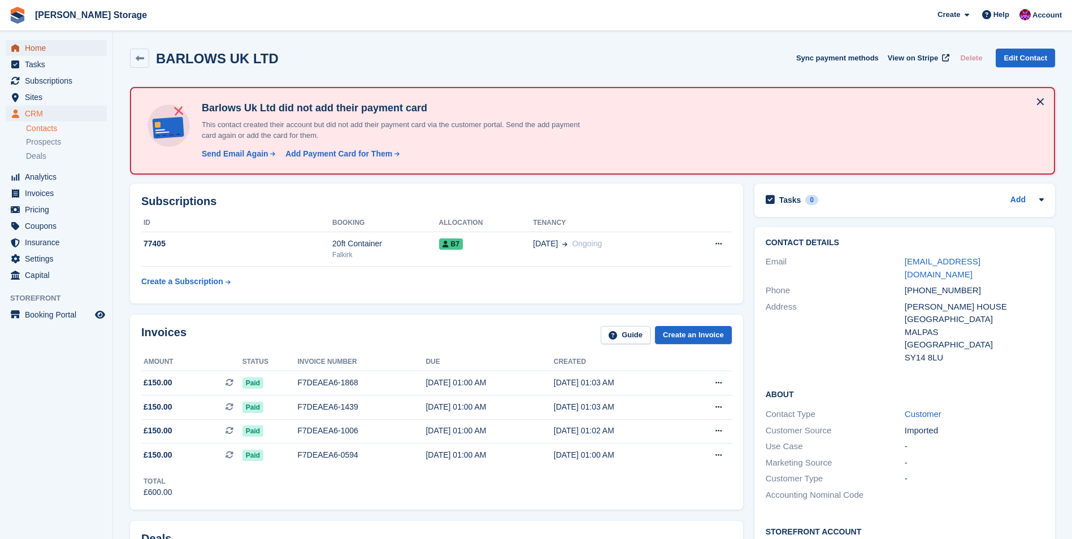
click at [42, 46] on span "Home" at bounding box center [59, 48] width 68 height 16
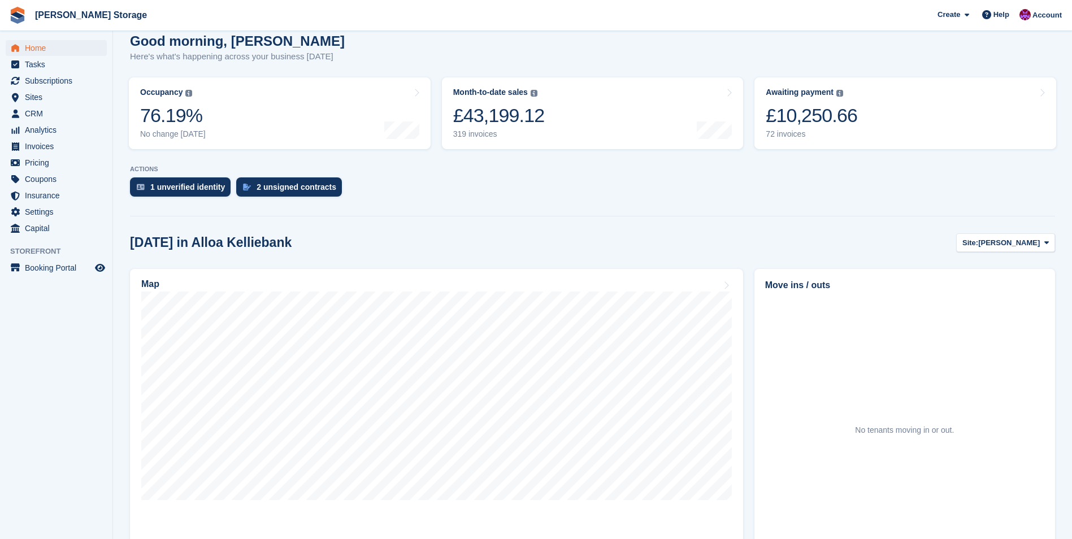
scroll to position [113, 0]
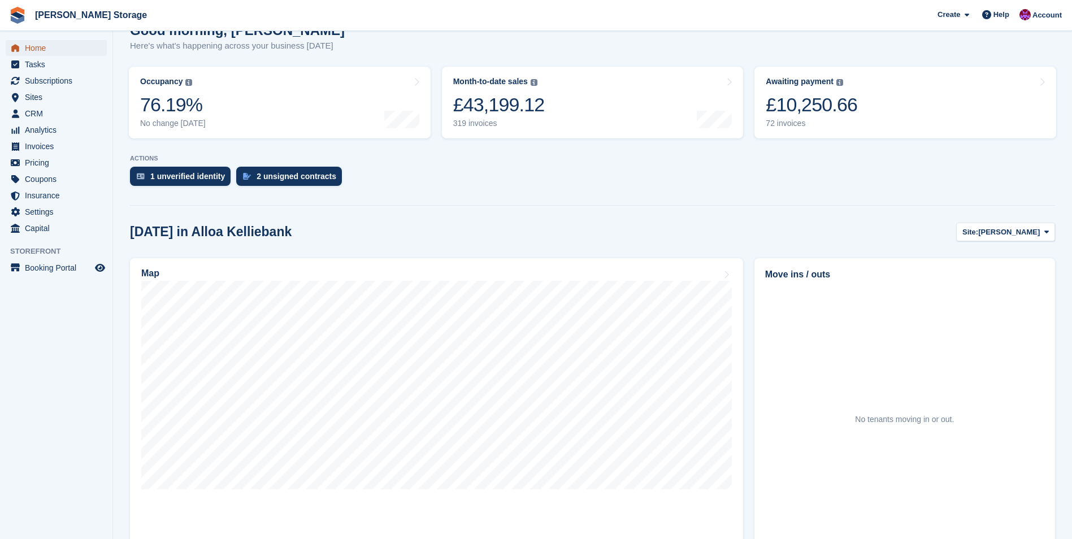
click at [41, 46] on span "Home" at bounding box center [59, 48] width 68 height 16
click at [859, 105] on link "Awaiting payment The total outstanding balance on all open invoices. £10,250.66…" at bounding box center [905, 103] width 302 height 72
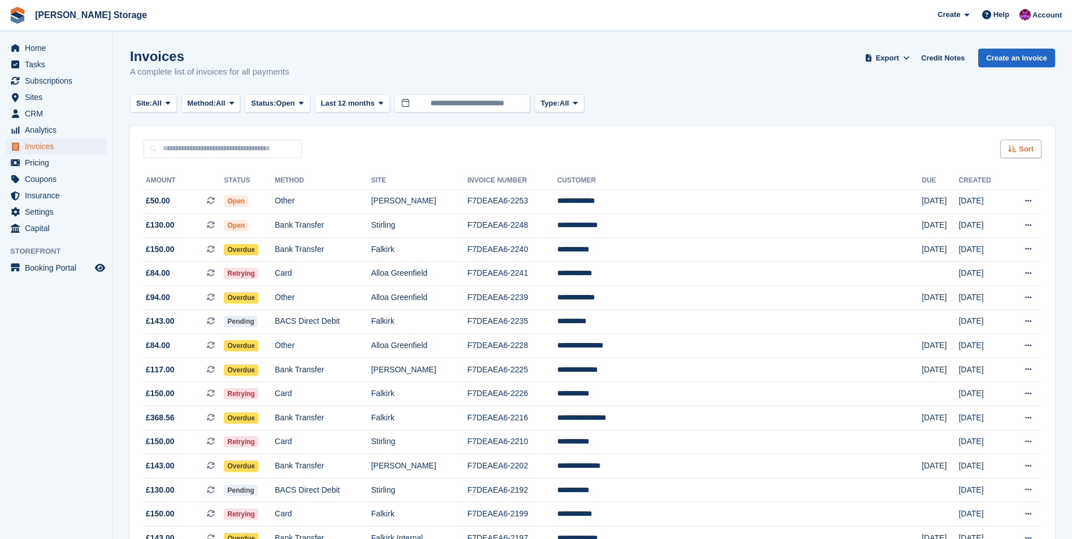
click at [1027, 149] on span "Sort" at bounding box center [1026, 149] width 15 height 11
click at [965, 221] on span "Created (oldest first)" at bounding box center [987, 224] width 77 height 9
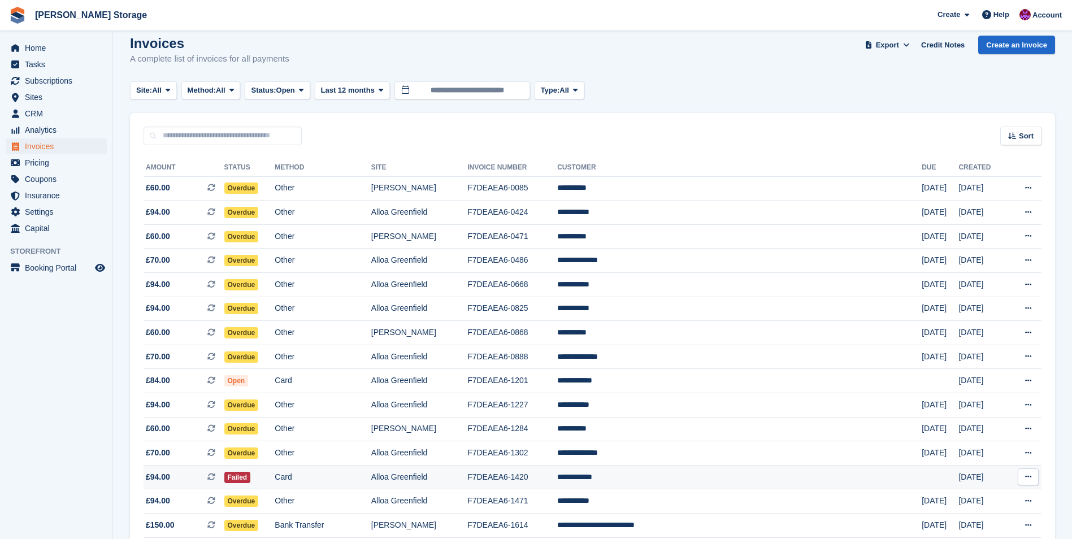
scroll to position [57, 0]
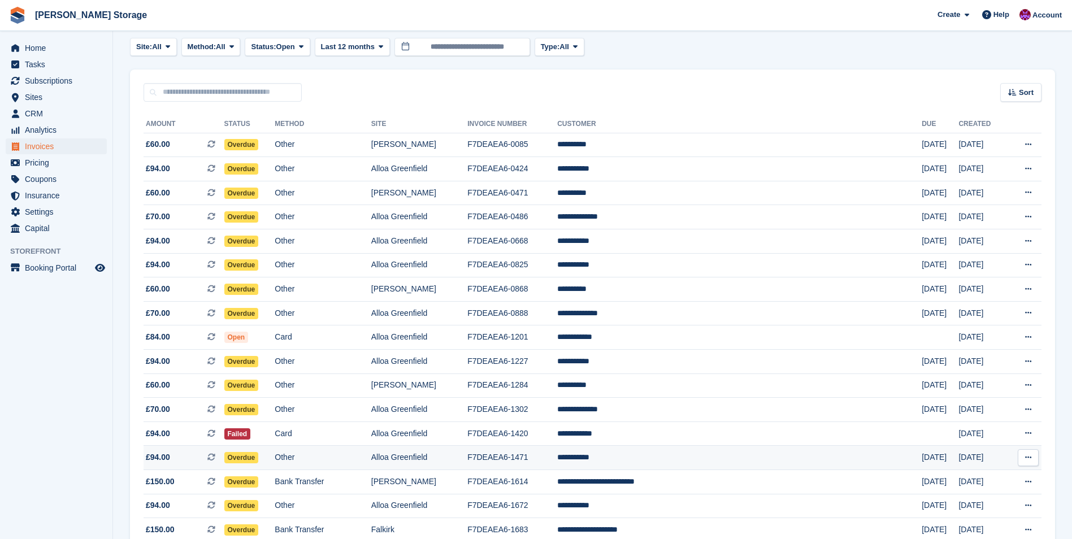
click at [676, 461] on td "**********" at bounding box center [739, 458] width 364 height 24
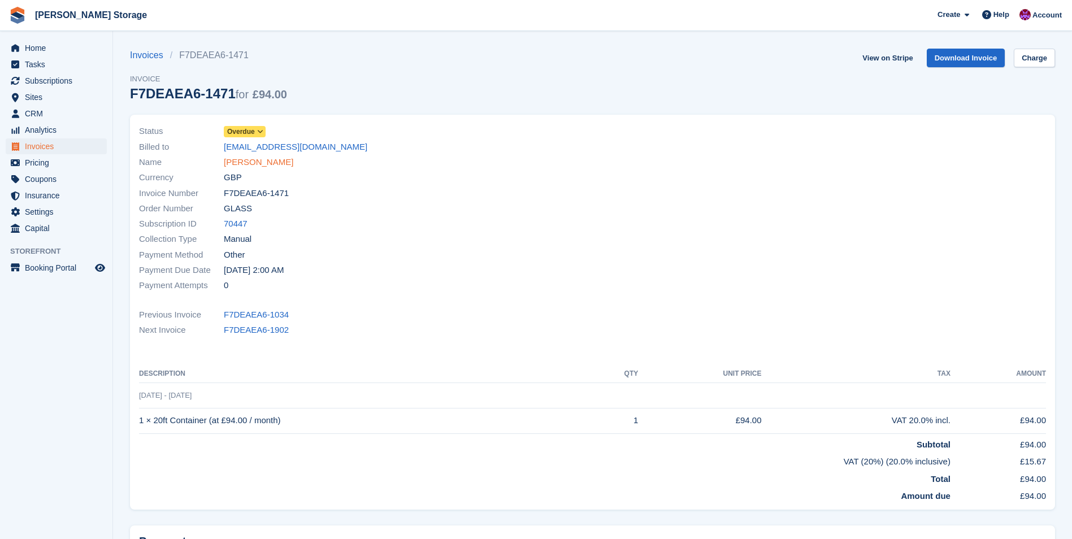
click at [264, 163] on link "[PERSON_NAME]" at bounding box center [259, 162] width 70 height 13
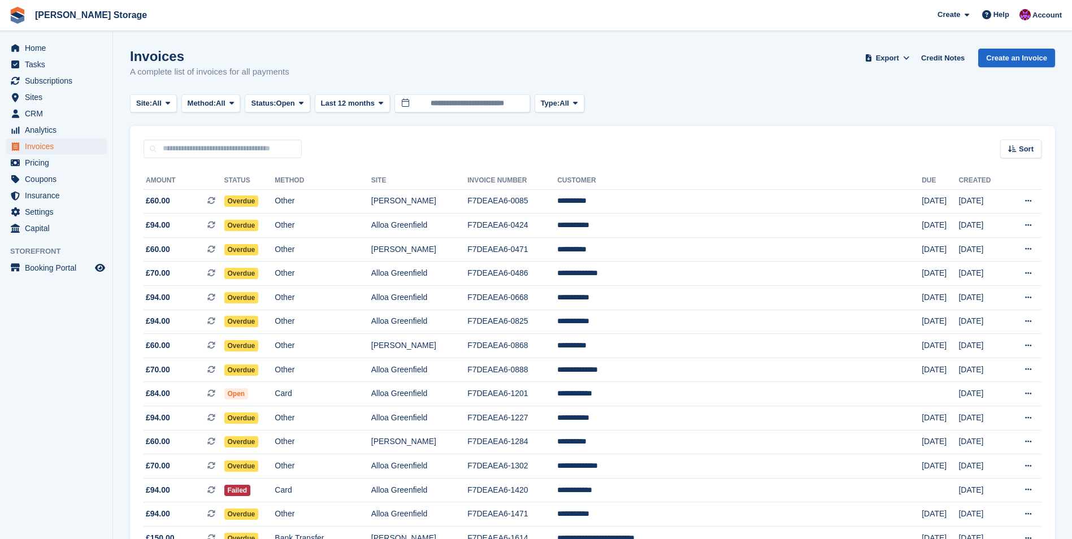
scroll to position [57, 0]
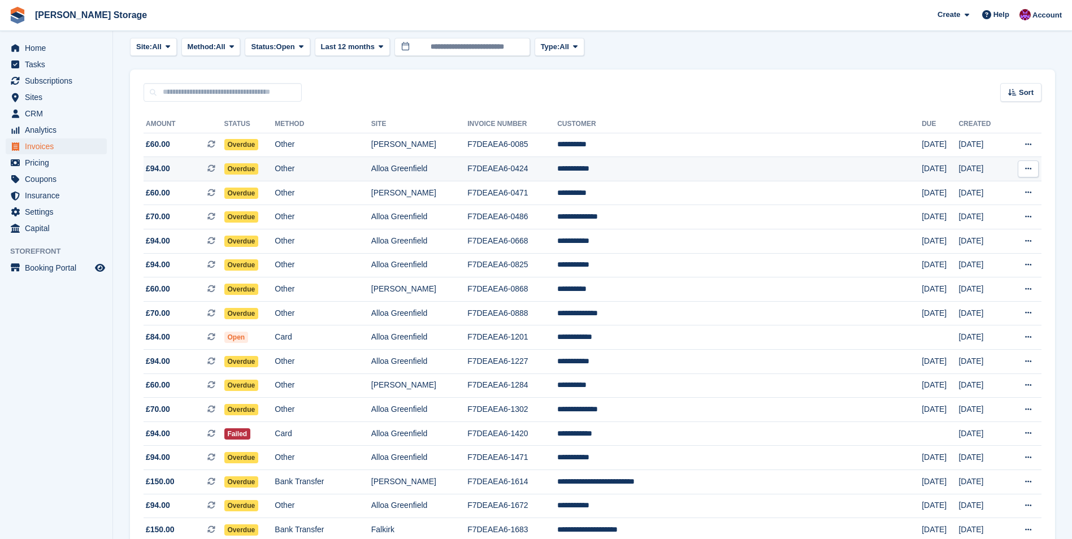
click at [682, 171] on td "**********" at bounding box center [739, 169] width 364 height 24
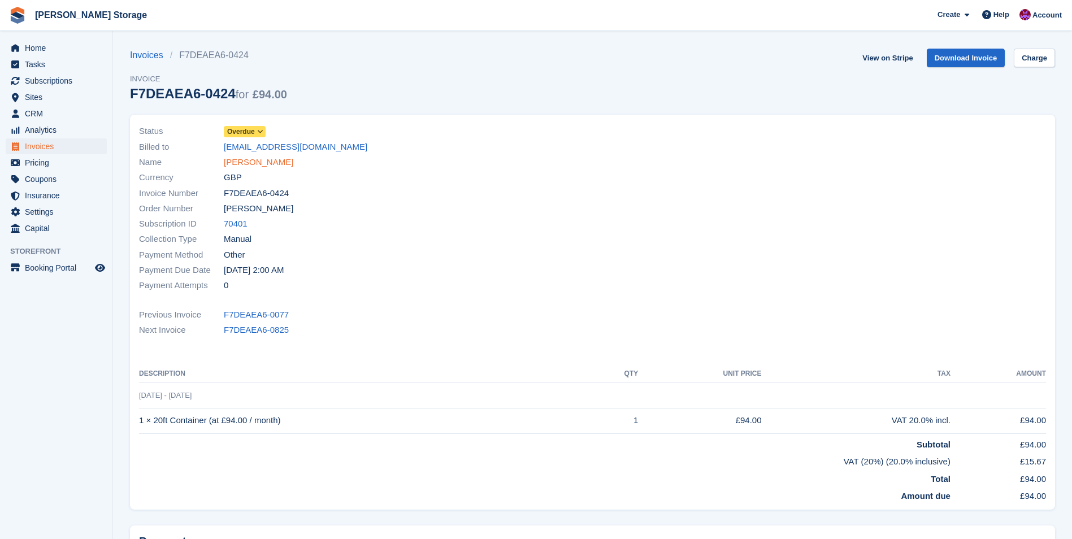
click at [250, 163] on link "Zaid Jerjis" at bounding box center [259, 162] width 70 height 13
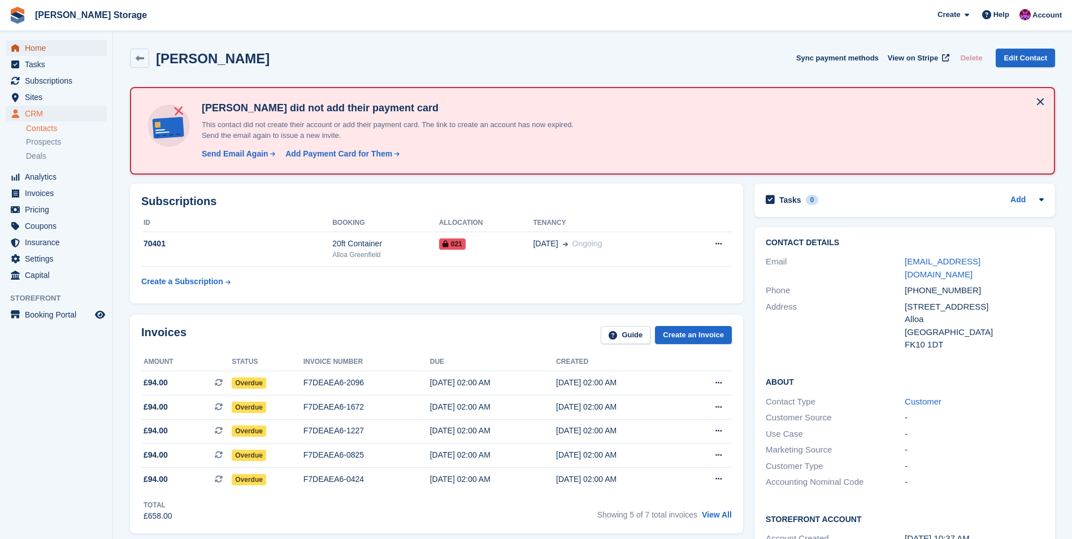
click at [49, 44] on span "Home" at bounding box center [59, 48] width 68 height 16
